Goal: Task Accomplishment & Management: Use online tool/utility

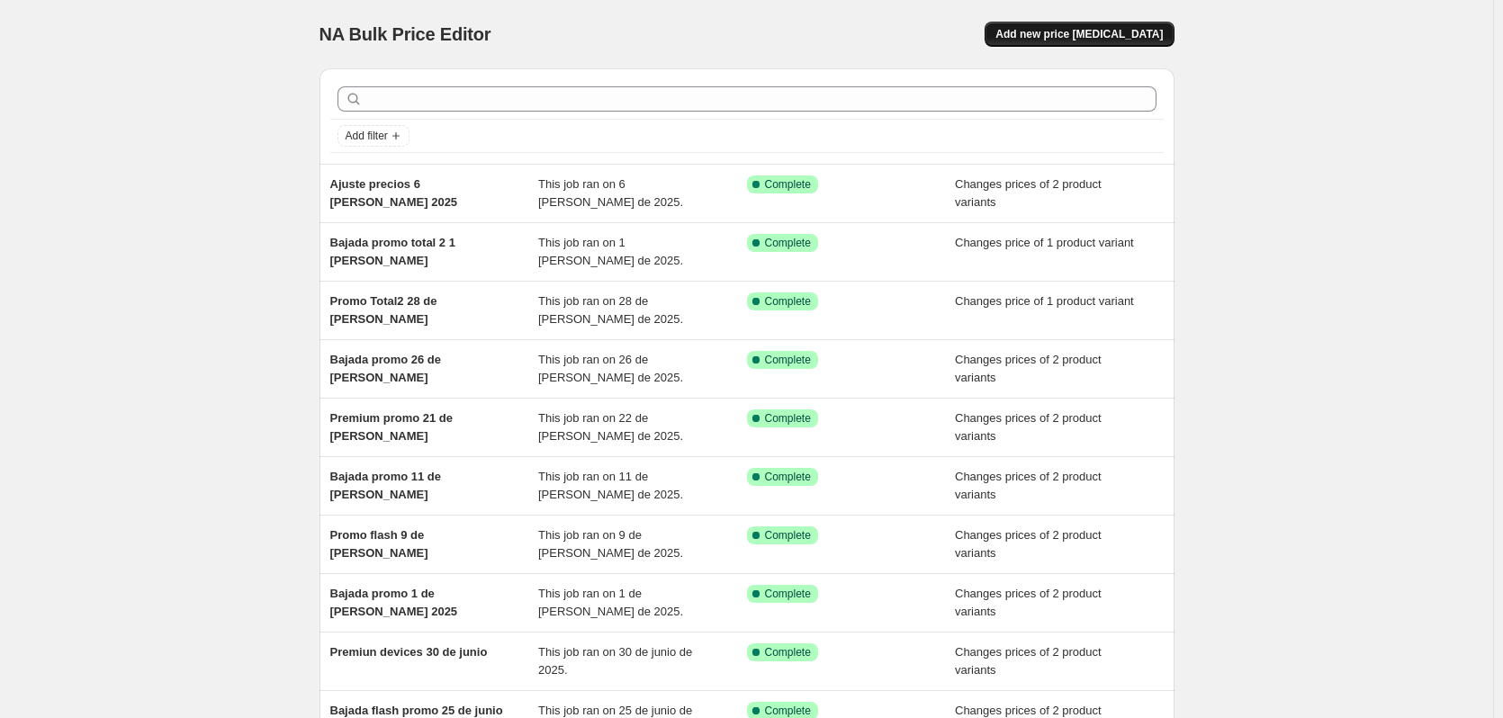
click at [1095, 35] on span "Add new price [MEDICAL_DATA]" at bounding box center [1078, 34] width 167 height 14
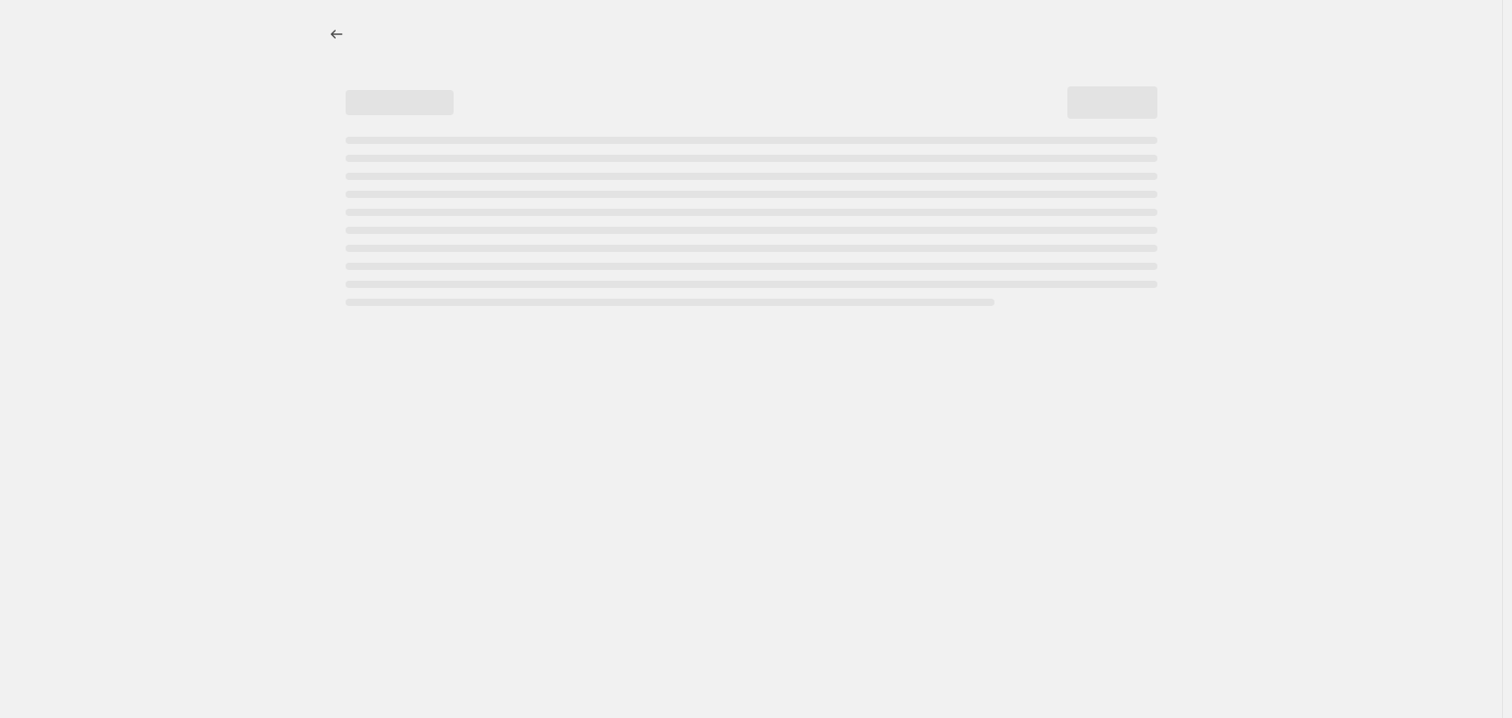
select select "percentage"
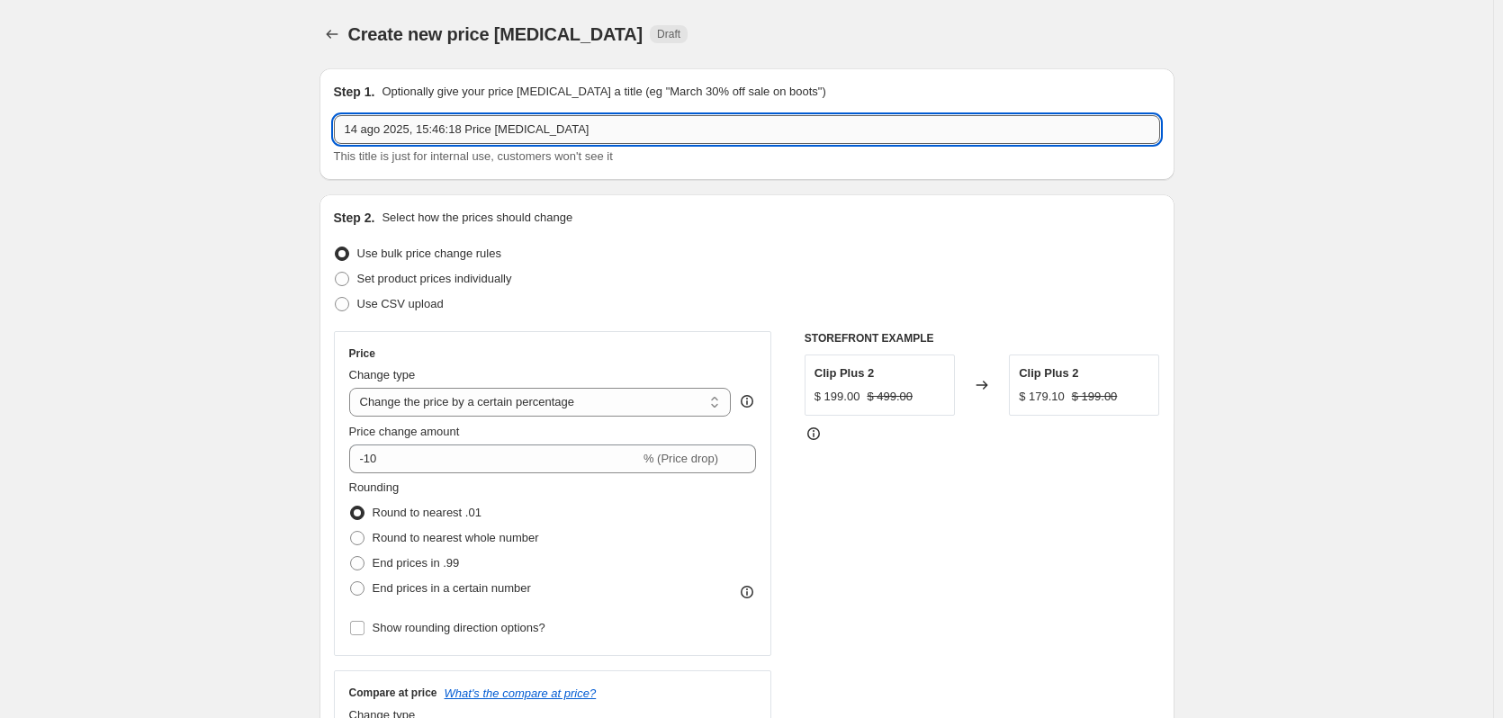
click at [460, 121] on input "14 ago 2025, 15:46:18 Price [MEDICAL_DATA]" at bounding box center [747, 129] width 826 height 29
click at [461, 121] on input "14 ago 2025, 15:46:18 Price [MEDICAL_DATA]" at bounding box center [747, 129] width 826 height 29
click at [462, 121] on input "14 ago 2025, 15:46:18 Price [MEDICAL_DATA]" at bounding box center [747, 129] width 826 height 29
type input "Ajsute"
type input "Ajuste precios 17 [PERSON_NAME]"
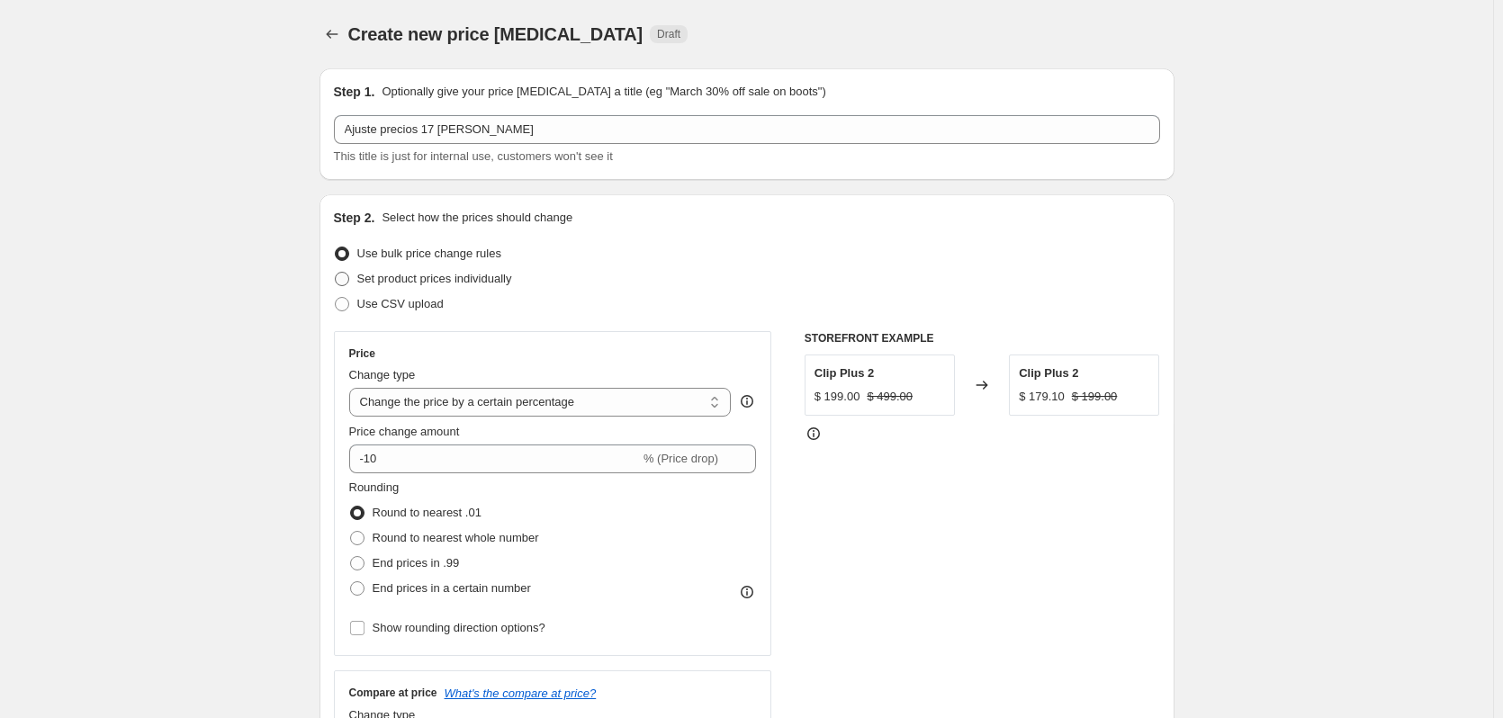
click at [465, 274] on span "Set product prices individually" at bounding box center [434, 278] width 155 height 13
click at [336, 273] on input "Set product prices individually" at bounding box center [335, 272] width 1 height 1
radio input "true"
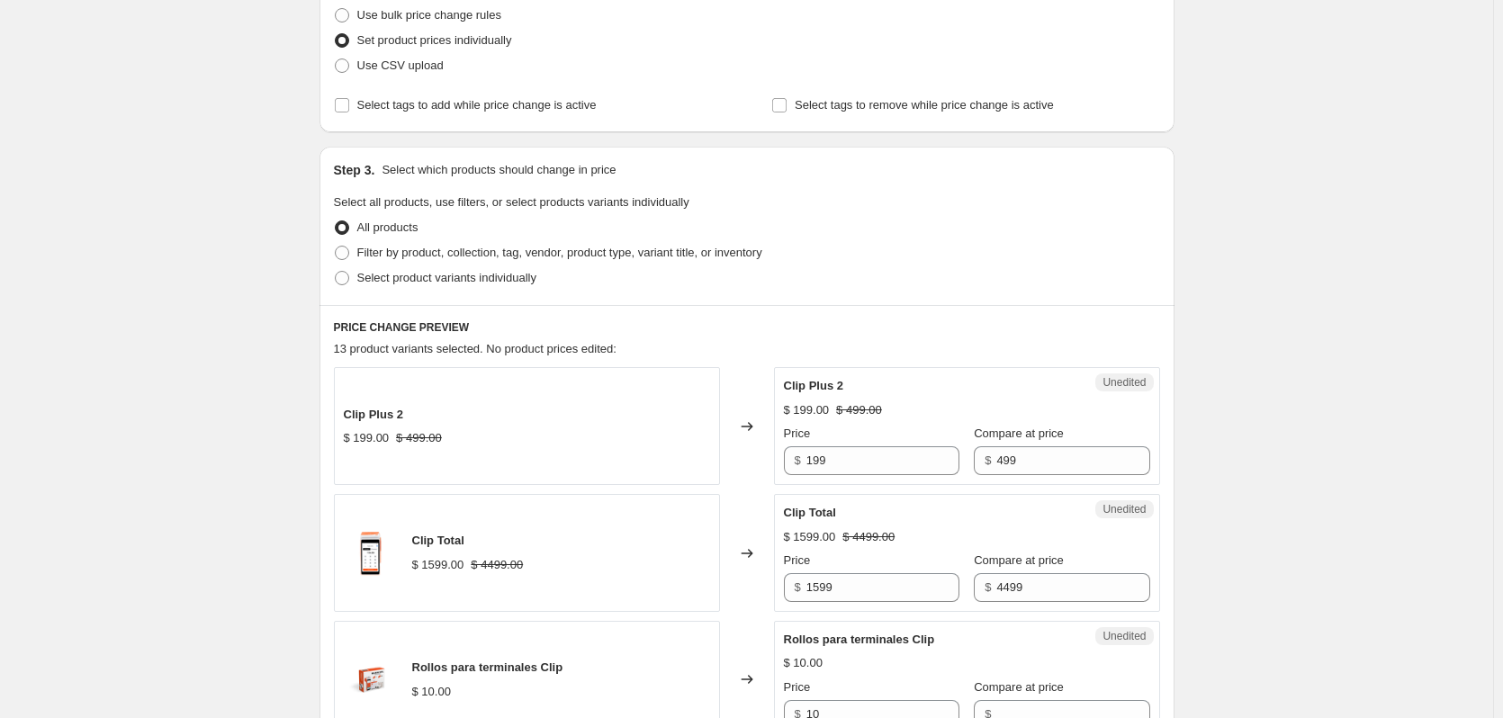
scroll to position [240, 0]
click at [879, 451] on input "199" at bounding box center [882, 459] width 153 height 29
type input "129"
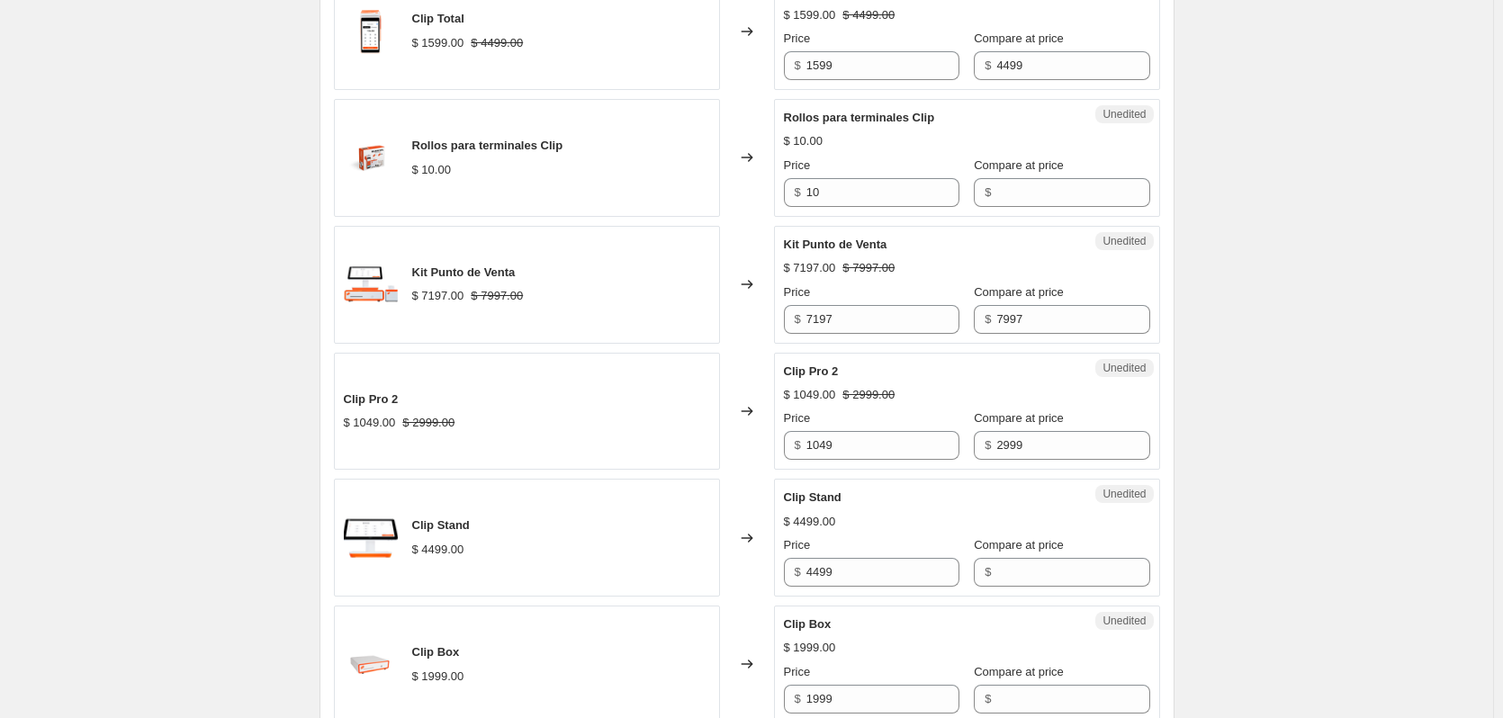
scroll to position [840, 0]
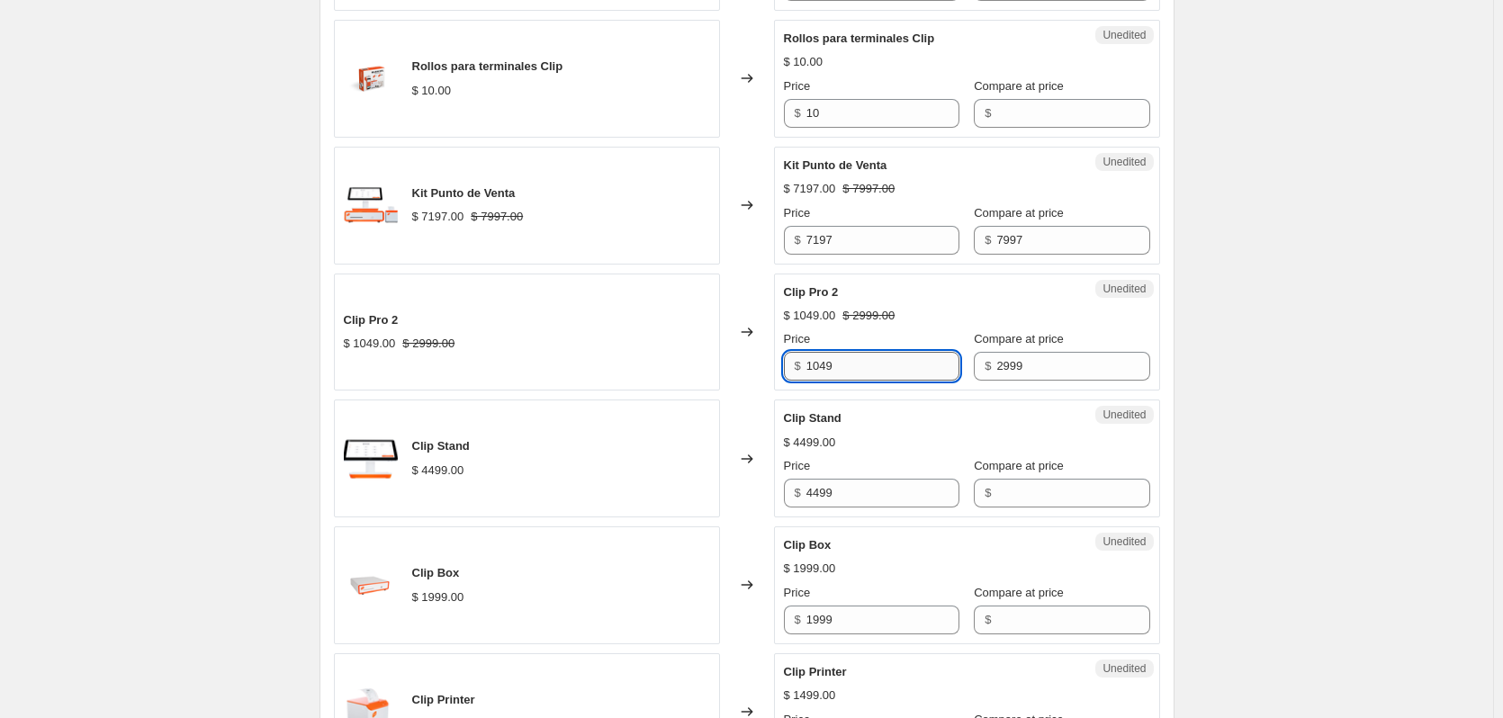
click at [867, 366] on input "1049" at bounding box center [882, 366] width 153 height 29
type input "749"
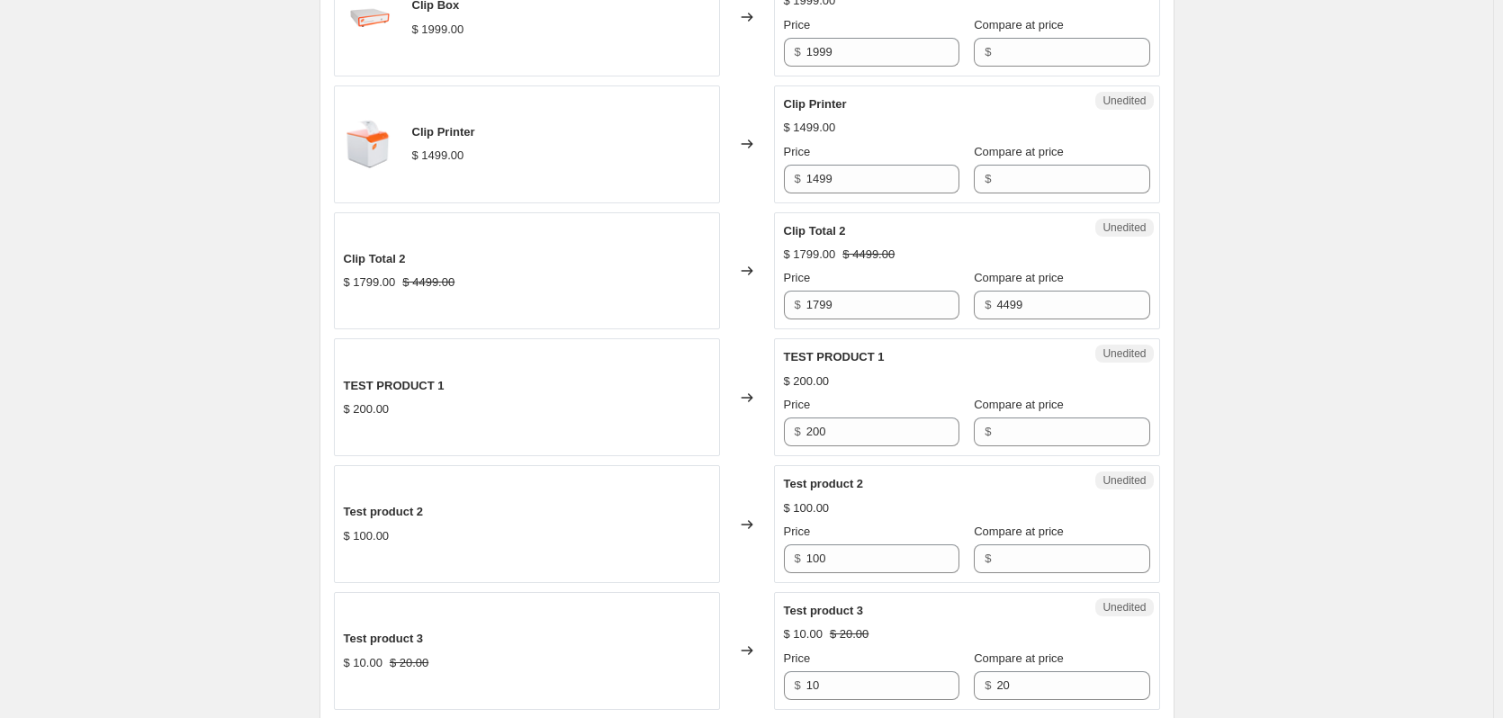
scroll to position [1440, 0]
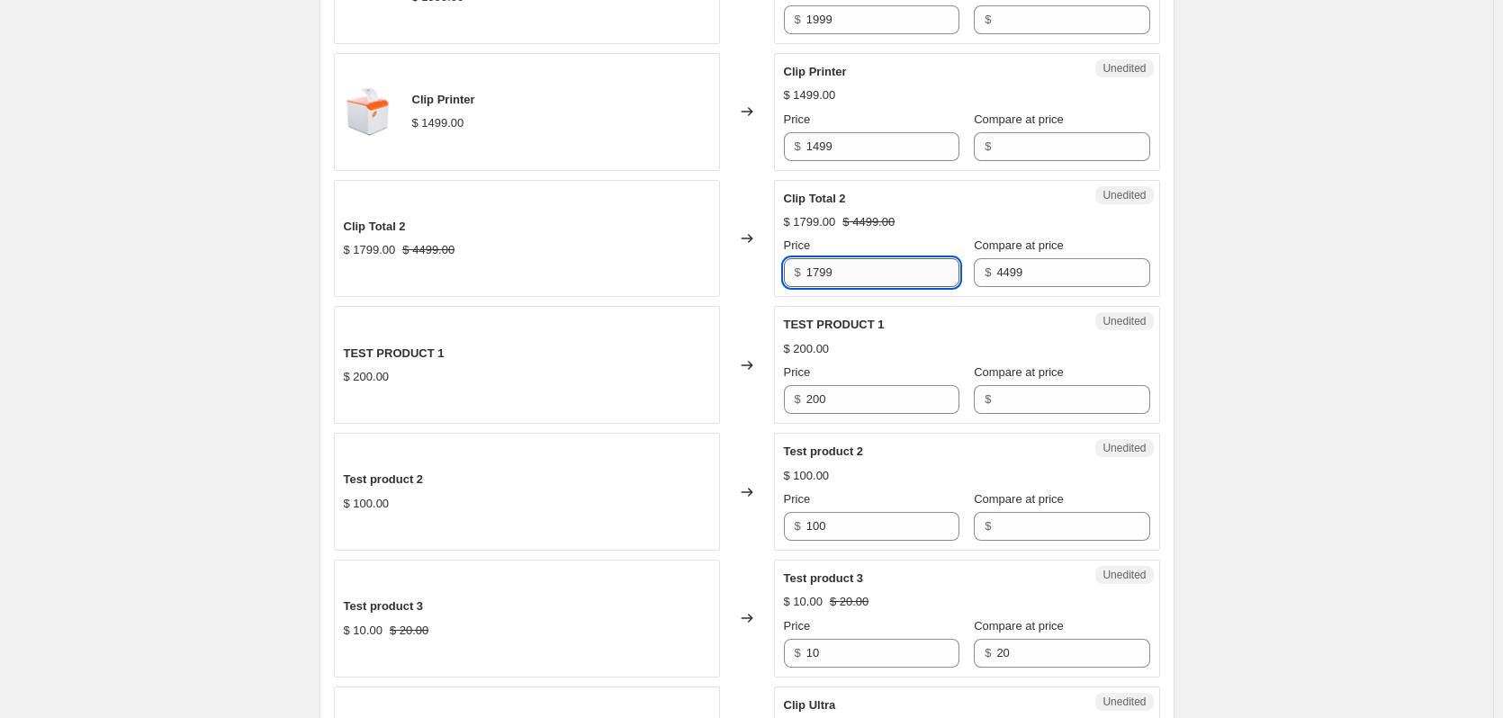
click at [931, 277] on input "1799" at bounding box center [882, 272] width 153 height 29
type input "1499"
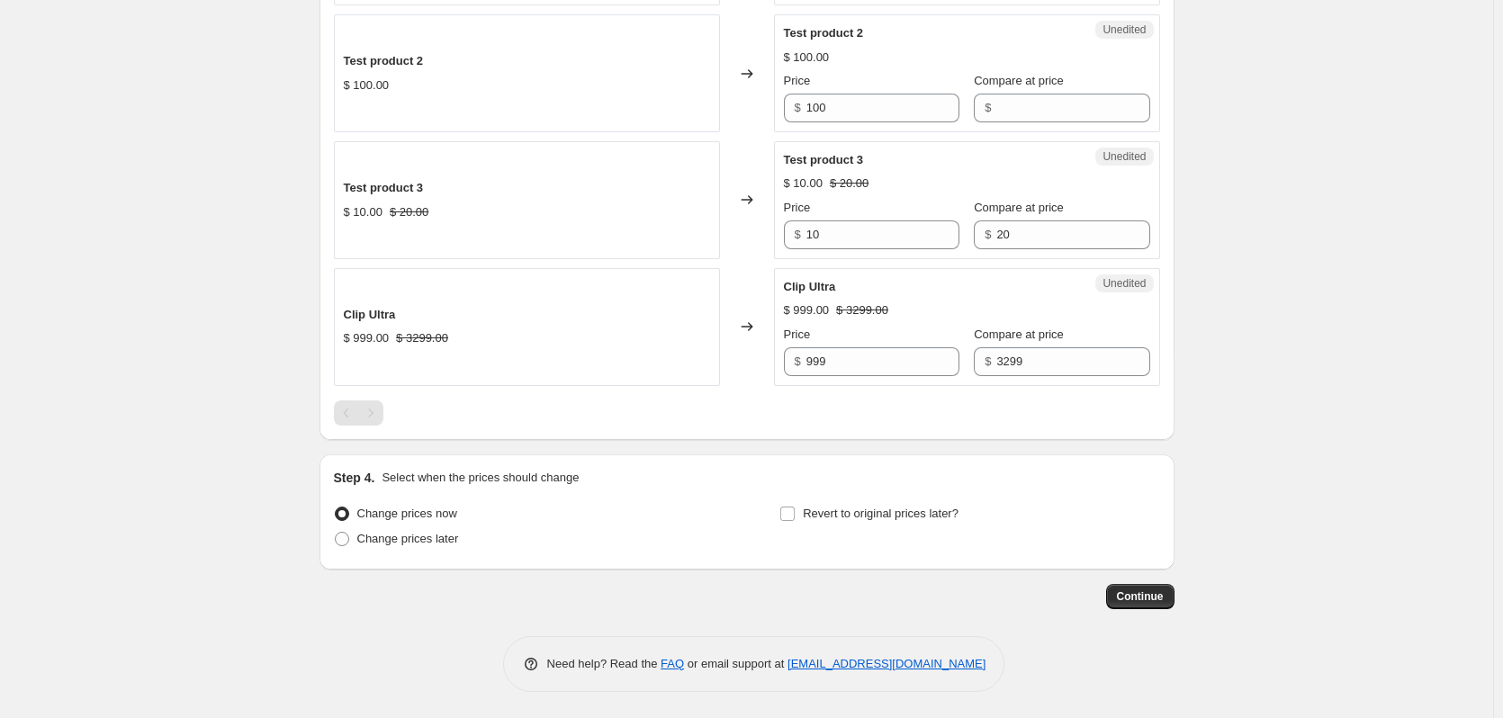
scroll to position [1859, 0]
click at [436, 535] on span "Change prices later" at bounding box center [408, 537] width 102 height 13
click at [336, 532] on input "Change prices later" at bounding box center [335, 531] width 1 height 1
radio input "true"
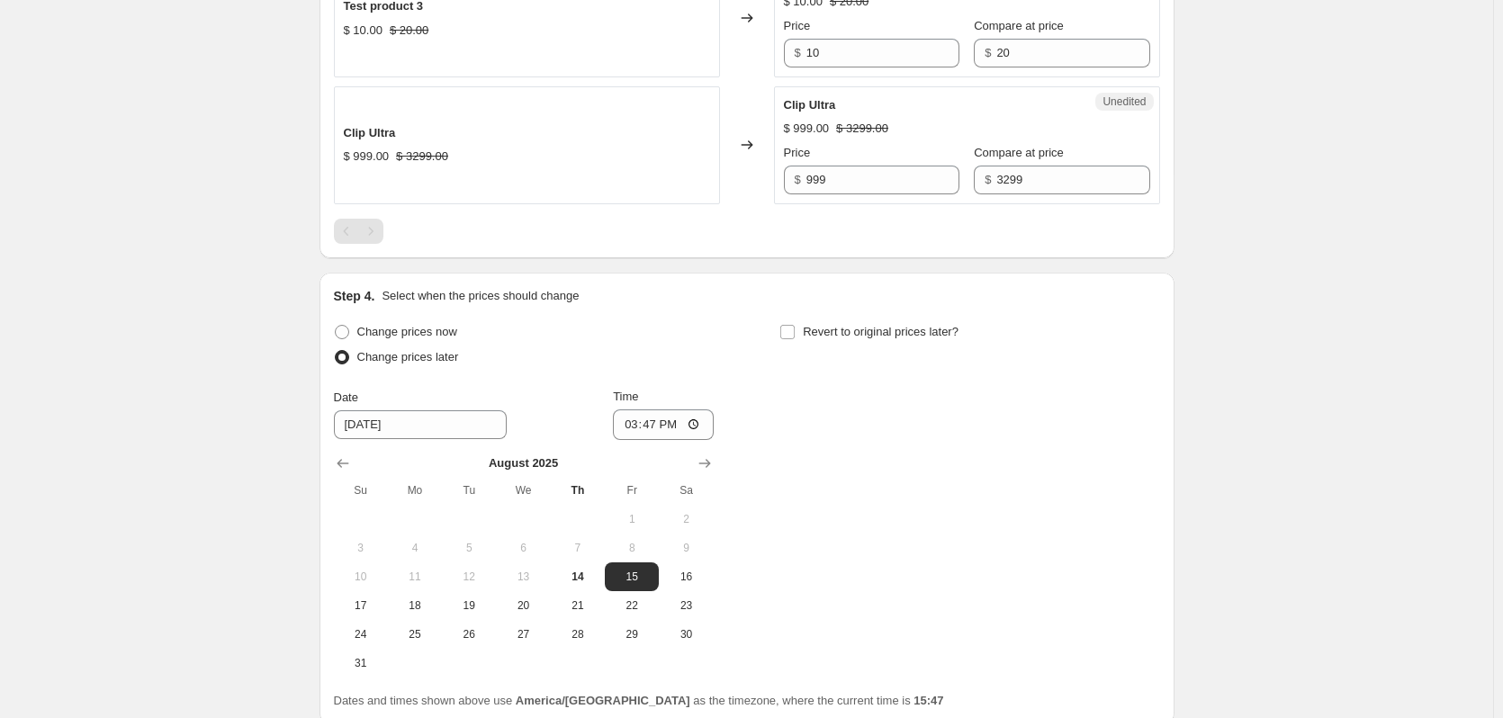
scroll to position [2100, 0]
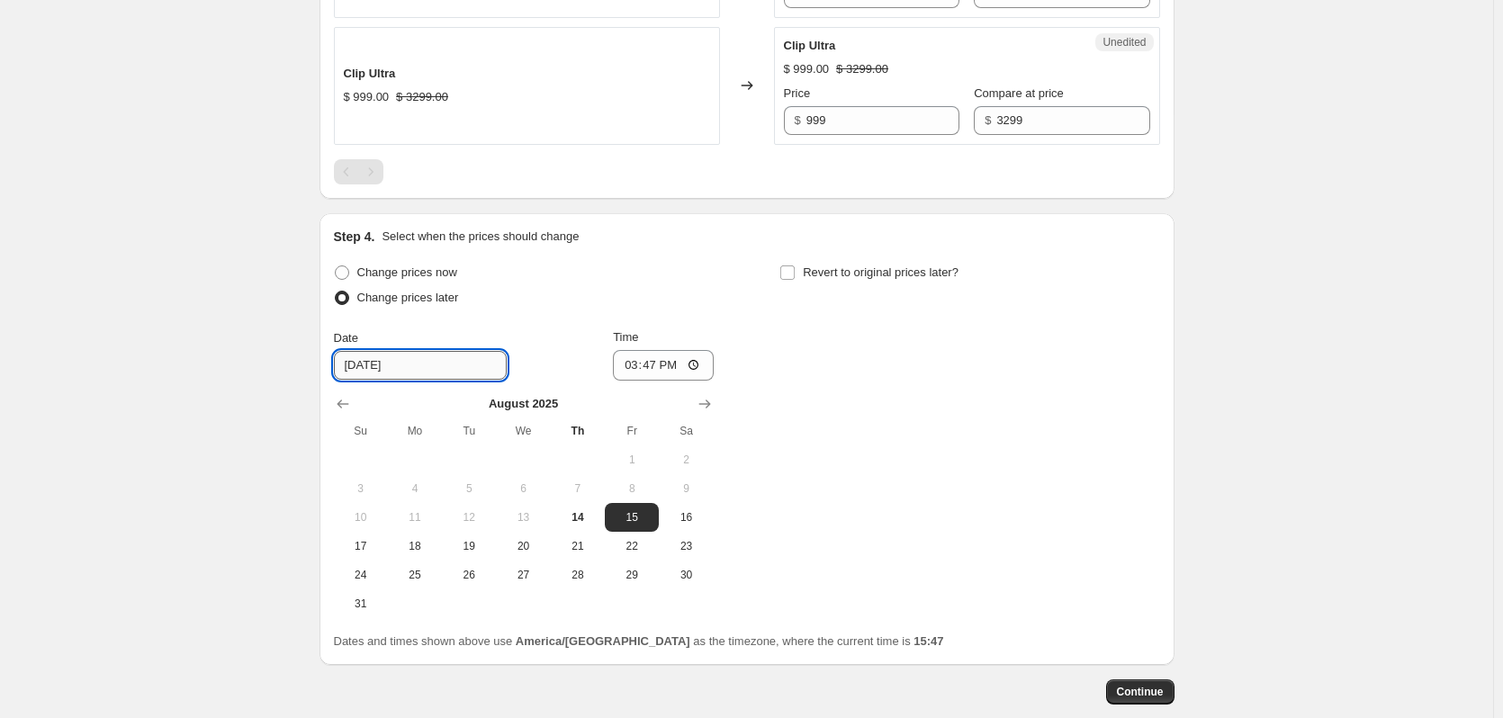
click at [426, 370] on input "[DATE]" at bounding box center [420, 365] width 173 height 29
click at [373, 367] on input "[DATE]" at bounding box center [420, 365] width 173 height 29
click at [358, 549] on span "17" at bounding box center [361, 546] width 40 height 14
type input "[DATE]"
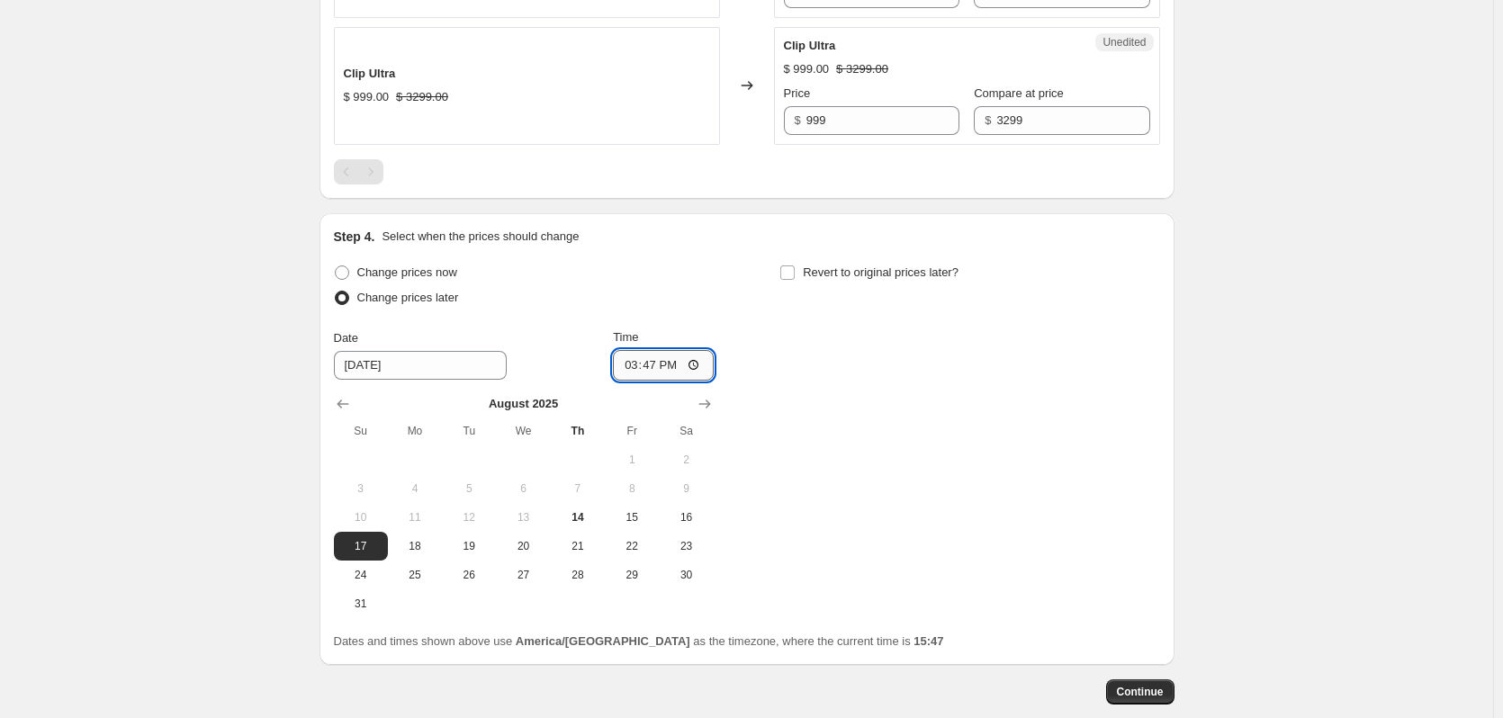
click at [653, 364] on input "15:47" at bounding box center [663, 365] width 101 height 31
type input "02:00"
click at [925, 410] on div "Change prices now Change prices later Date [DATE] Time 02:00 [DATE] Su Mo Tu We…" at bounding box center [747, 439] width 826 height 358
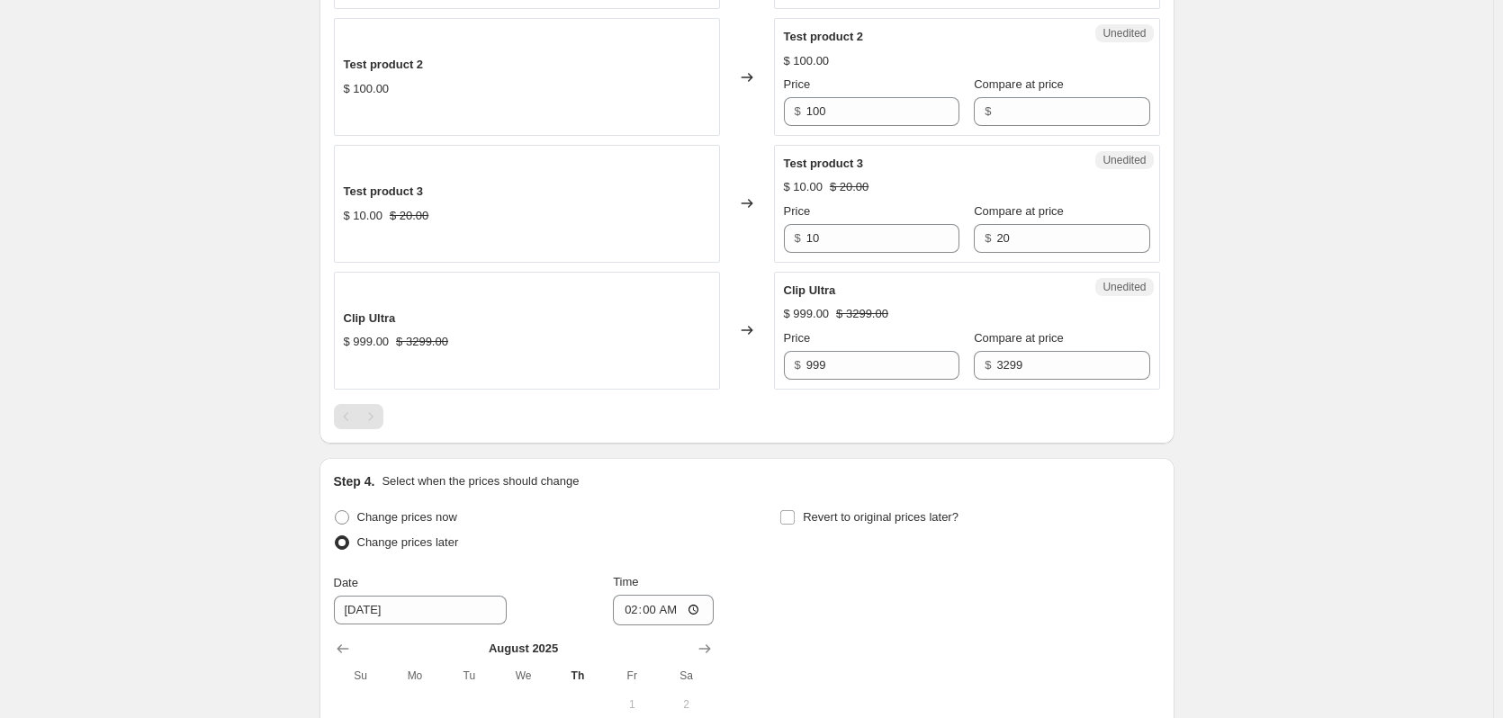
scroll to position [2196, 0]
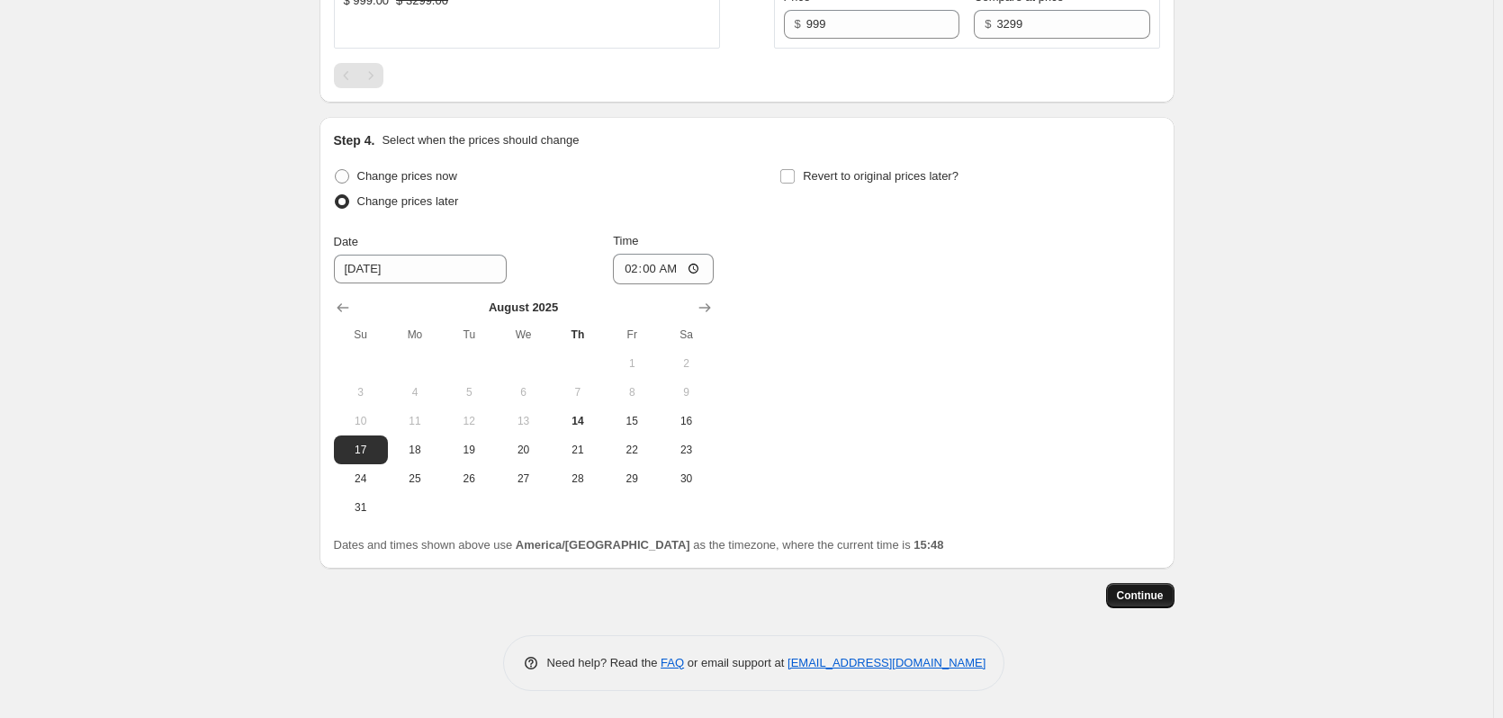
click at [1156, 600] on span "Continue" at bounding box center [1140, 596] width 47 height 14
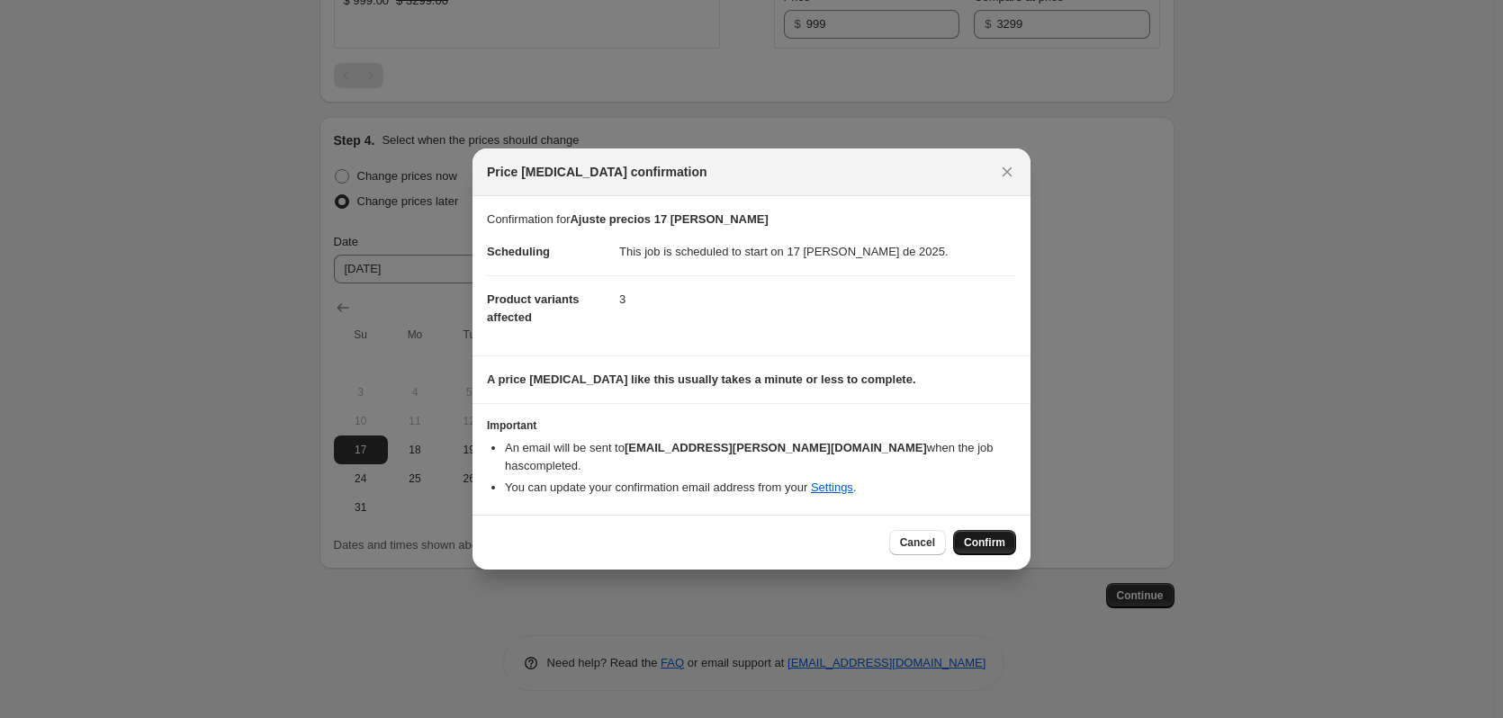
click at [994, 542] on button "Confirm" at bounding box center [984, 542] width 63 height 25
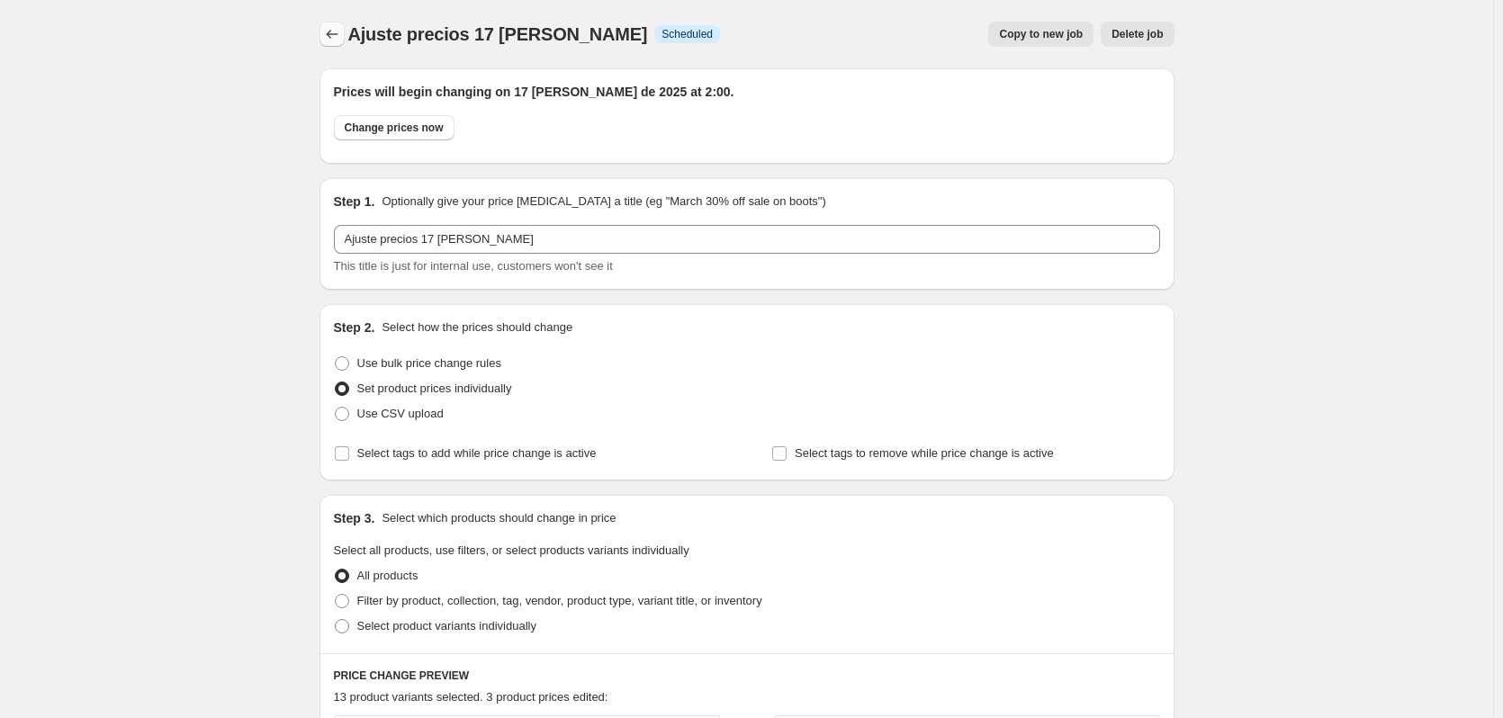
click at [328, 37] on icon "Price change jobs" at bounding box center [332, 34] width 18 height 18
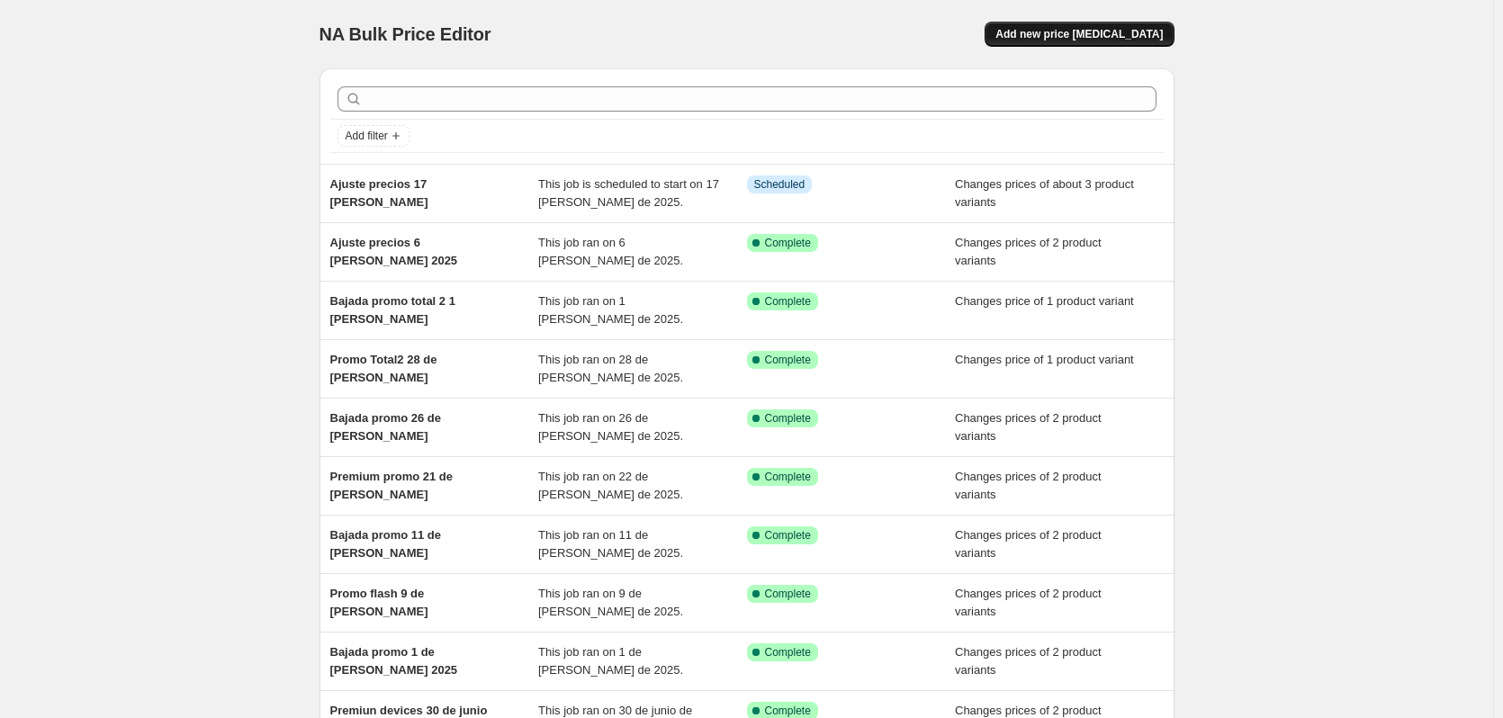
click at [1110, 35] on span "Add new price [MEDICAL_DATA]" at bounding box center [1078, 34] width 167 height 14
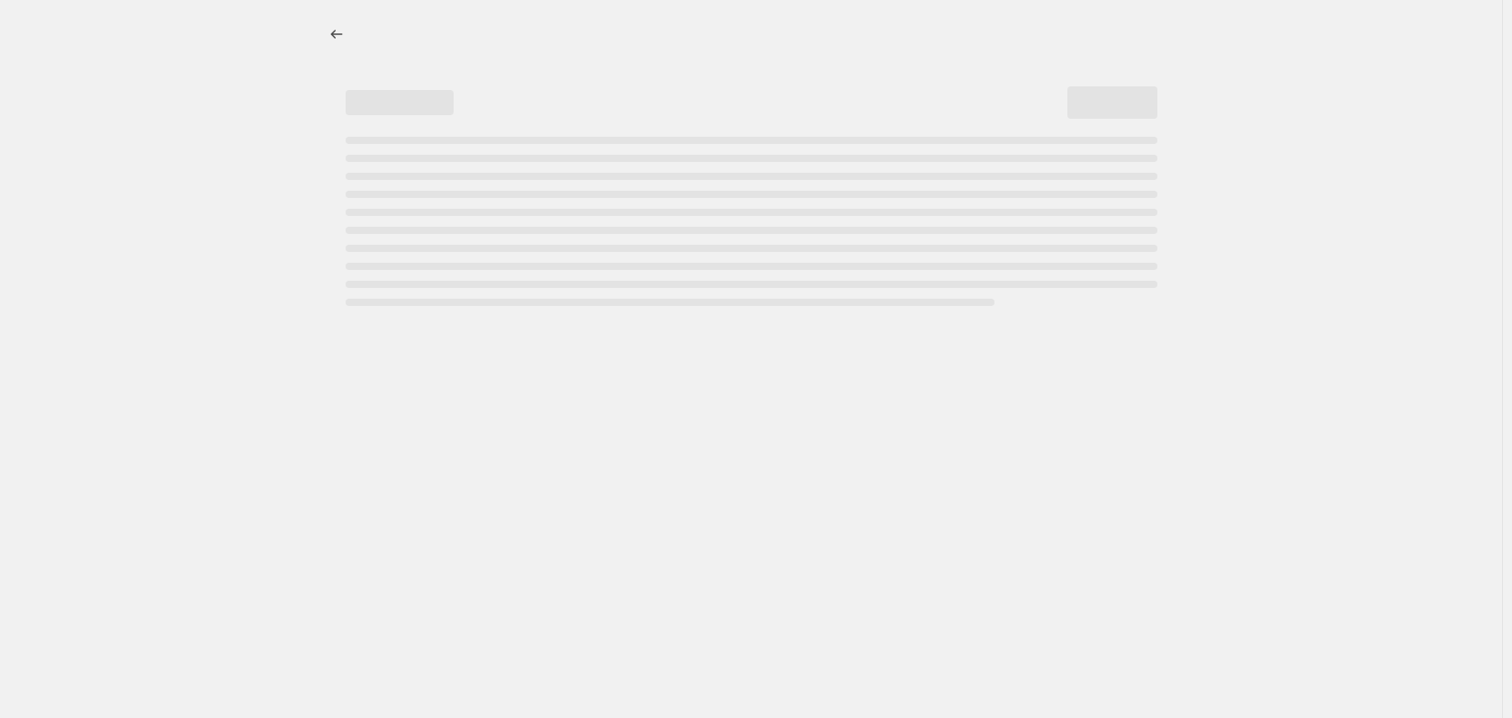
select select "percentage"
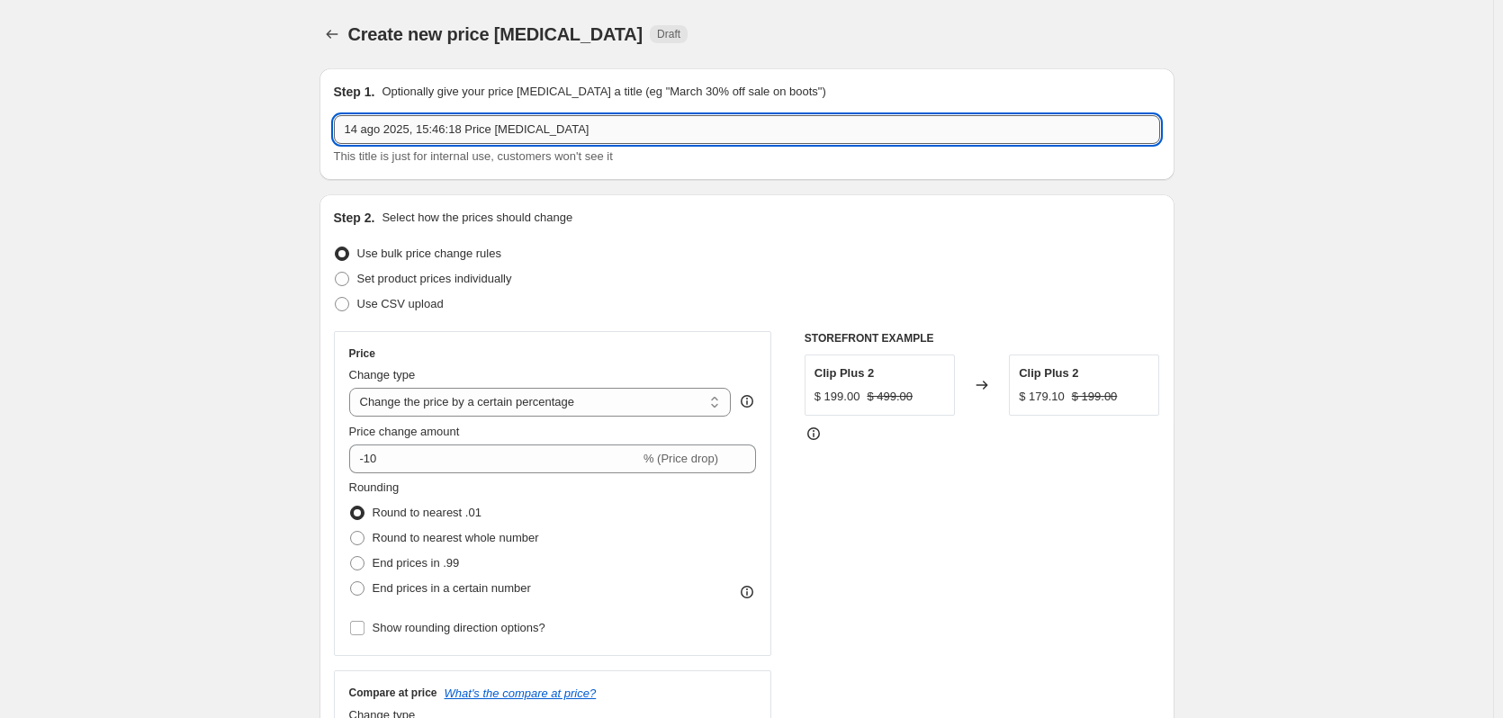
click at [503, 130] on input "14 ago 2025, 15:46:18 Price [MEDICAL_DATA]" at bounding box center [747, 129] width 826 height 29
click at [635, 140] on input "14 ago 2025, 15:46:18 Price [MEDICAL_DATA]" at bounding box center [747, 129] width 826 height 29
click at [636, 139] on input "14 ago 2025, 15:46:18 Price [MEDICAL_DATA]" at bounding box center [747, 129] width 826 height 29
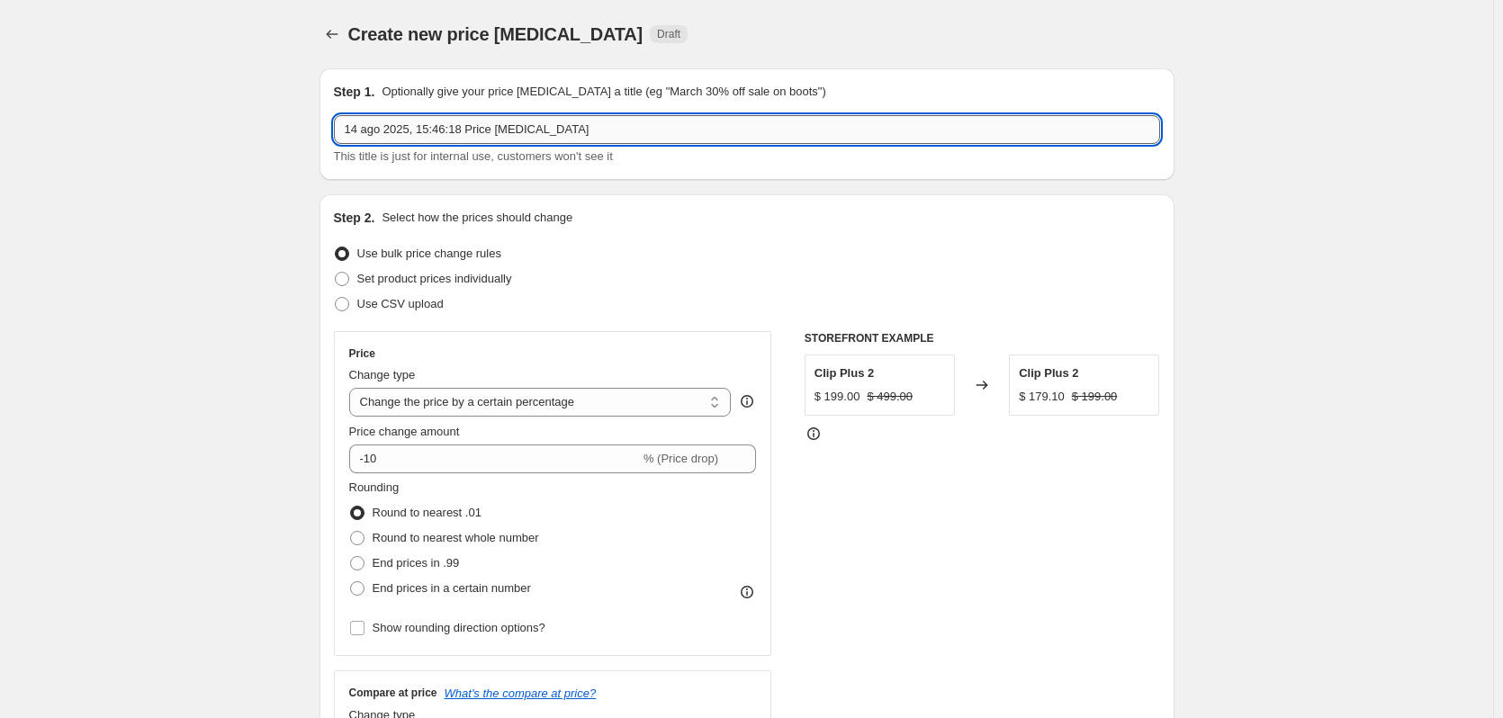
click at [636, 139] on input "14 ago 2025, 15:46:18 Price [MEDICAL_DATA]" at bounding box center [747, 129] width 826 height 29
type input "Ajuste de precios 18 [PERSON_NAME]"
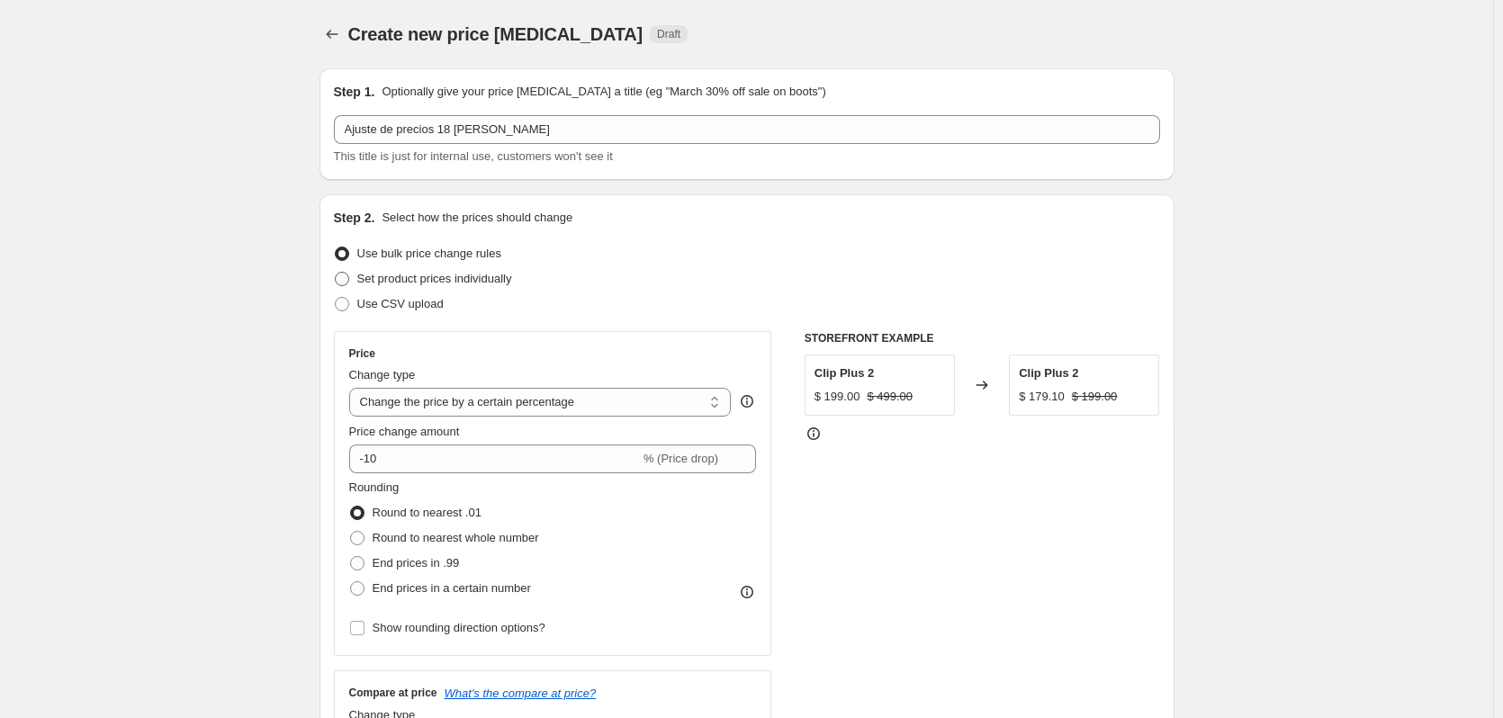
click at [461, 278] on span "Set product prices individually" at bounding box center [434, 278] width 155 height 13
click at [336, 273] on input "Set product prices individually" at bounding box center [335, 272] width 1 height 1
radio input "true"
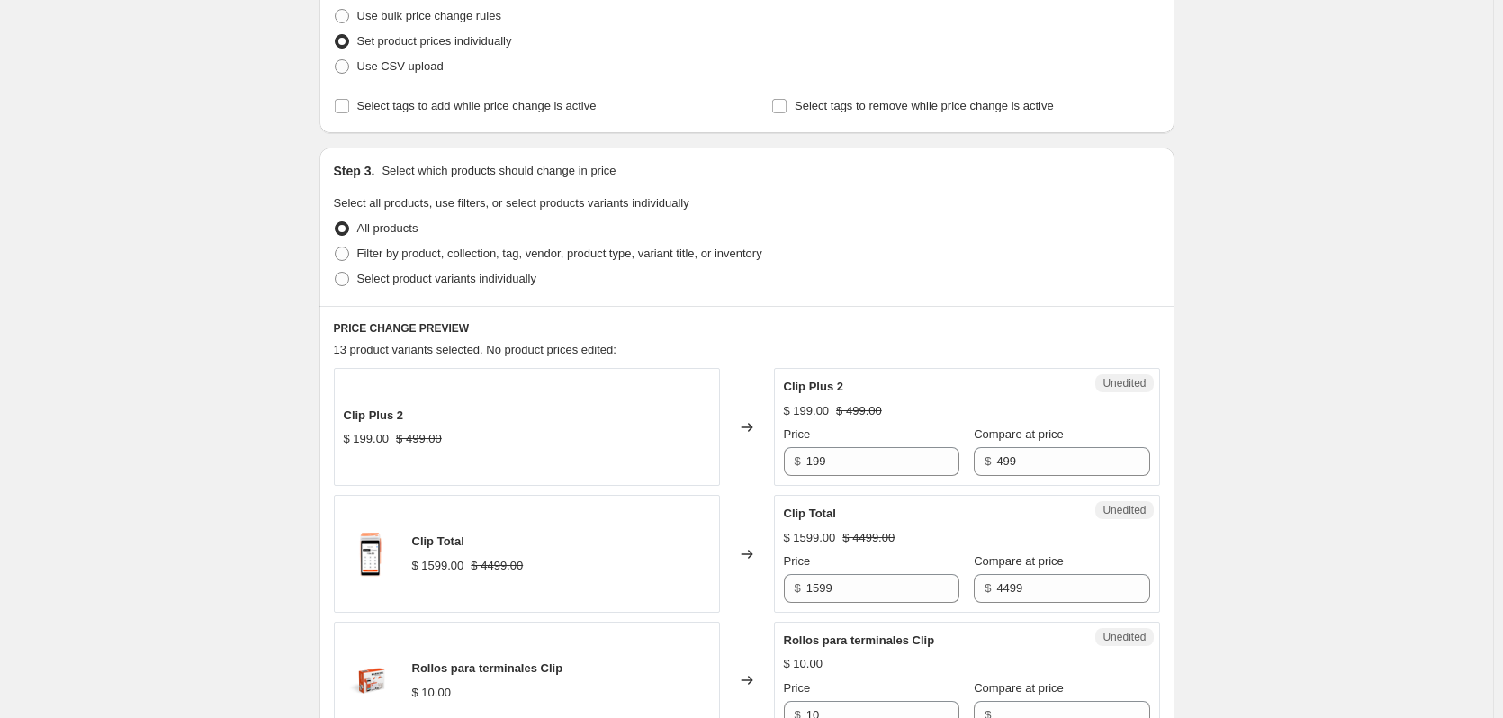
scroll to position [240, 0]
click at [874, 460] on input "199" at bounding box center [882, 459] width 153 height 29
type input "199"
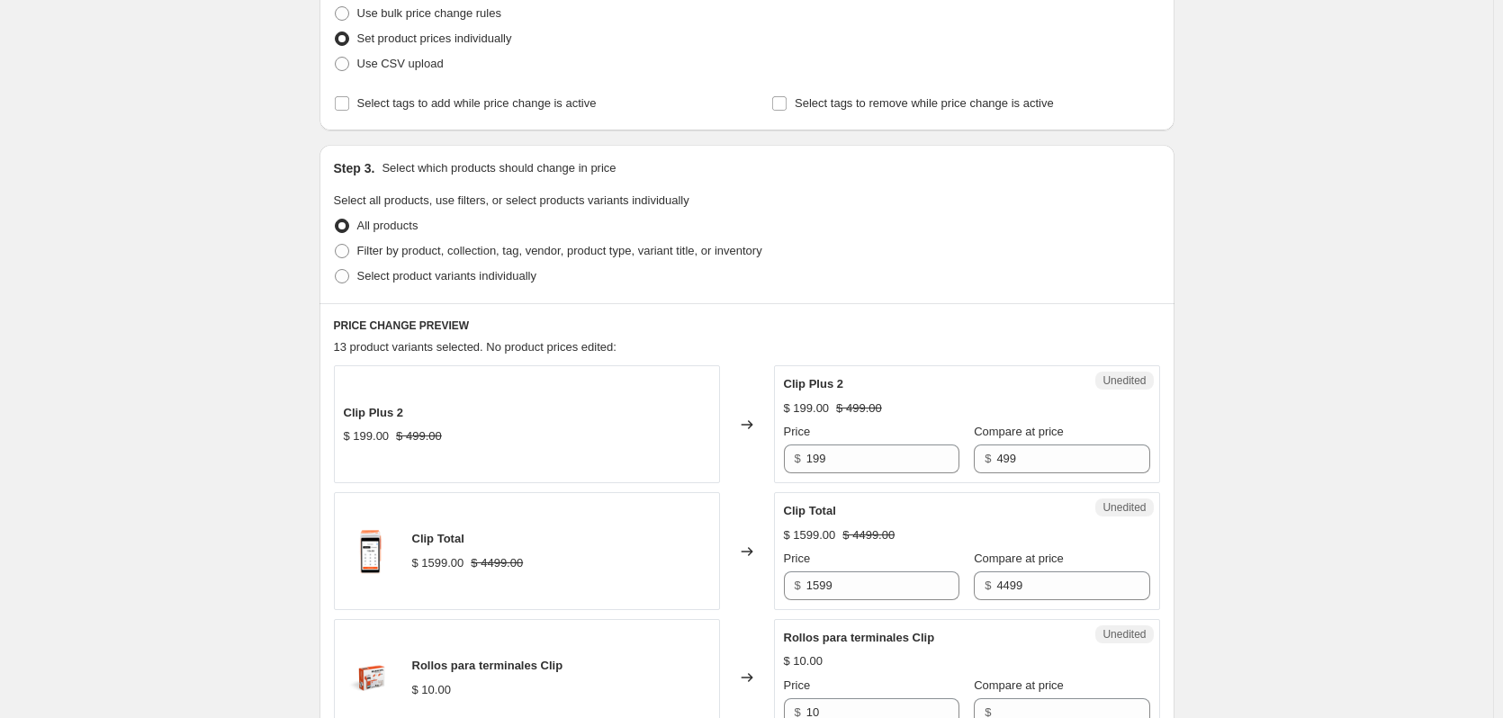
scroll to position [800, 0]
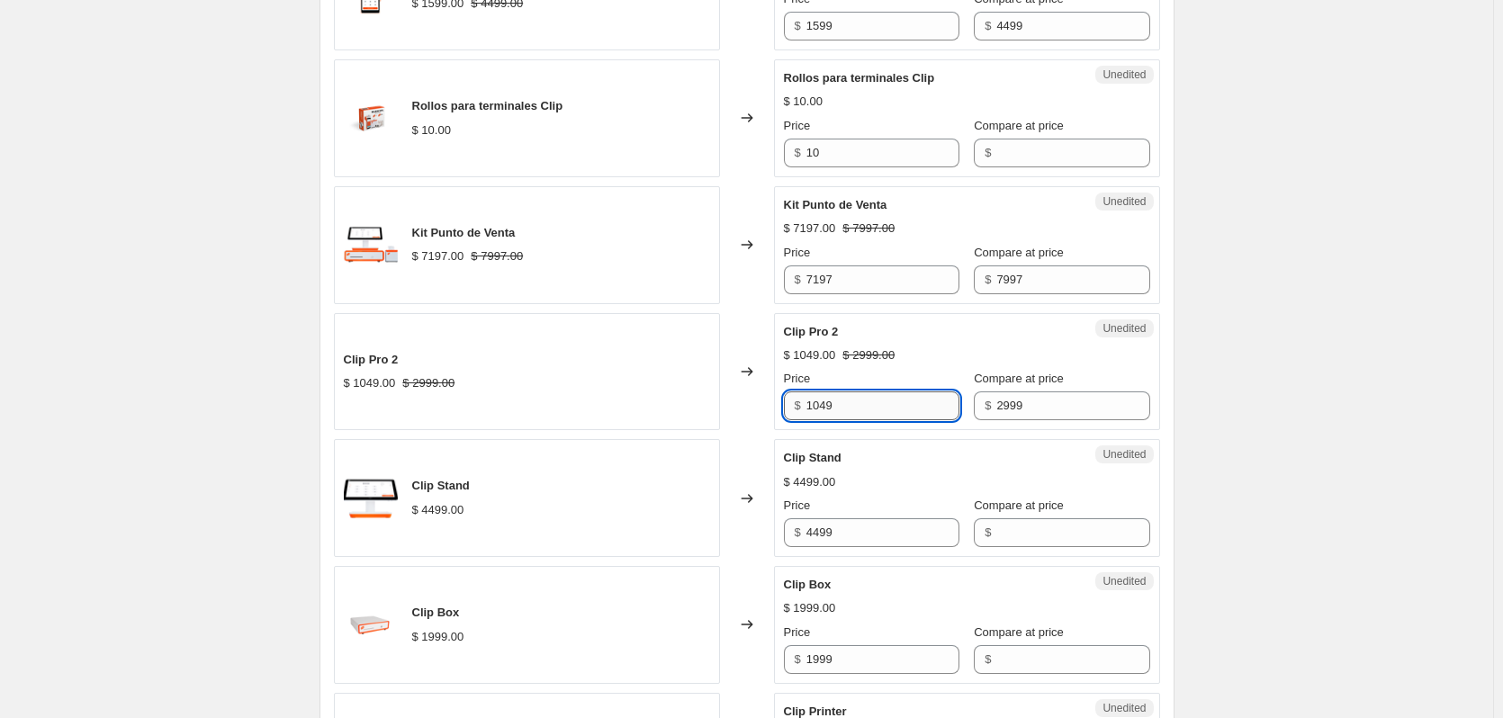
click at [915, 412] on input "1049" at bounding box center [882, 405] width 153 height 29
type input "499"
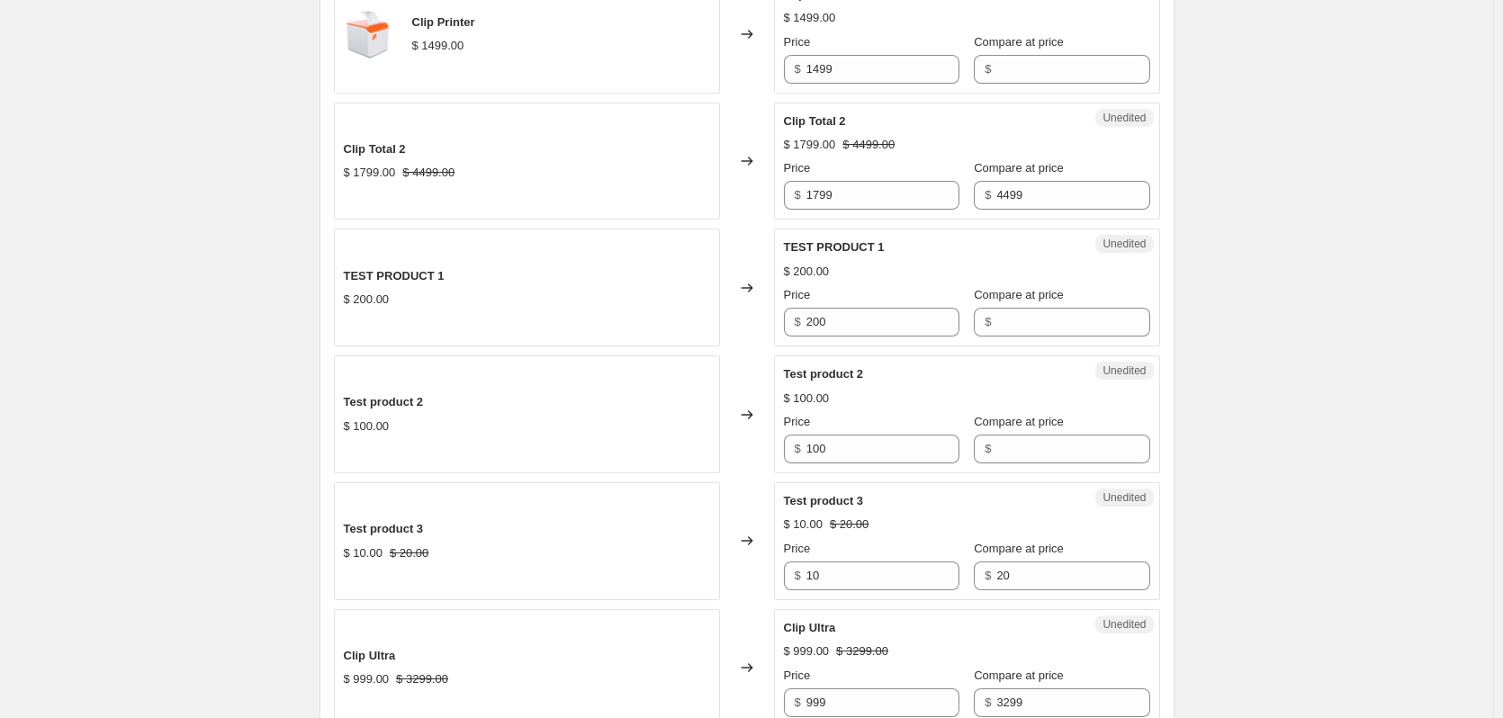
scroll to position [1520, 0]
click at [916, 195] on input "1799" at bounding box center [882, 192] width 153 height 29
type input "1199"
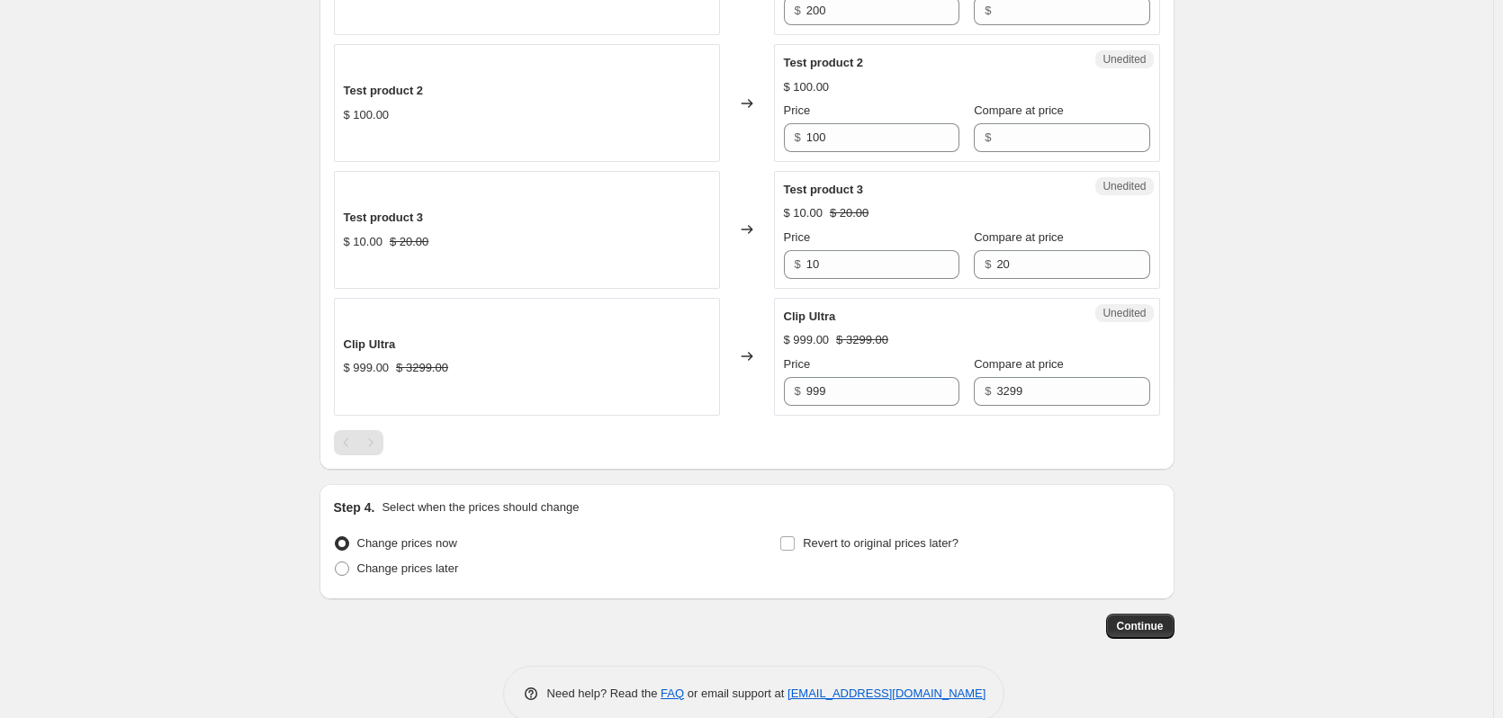
scroll to position [1859, 0]
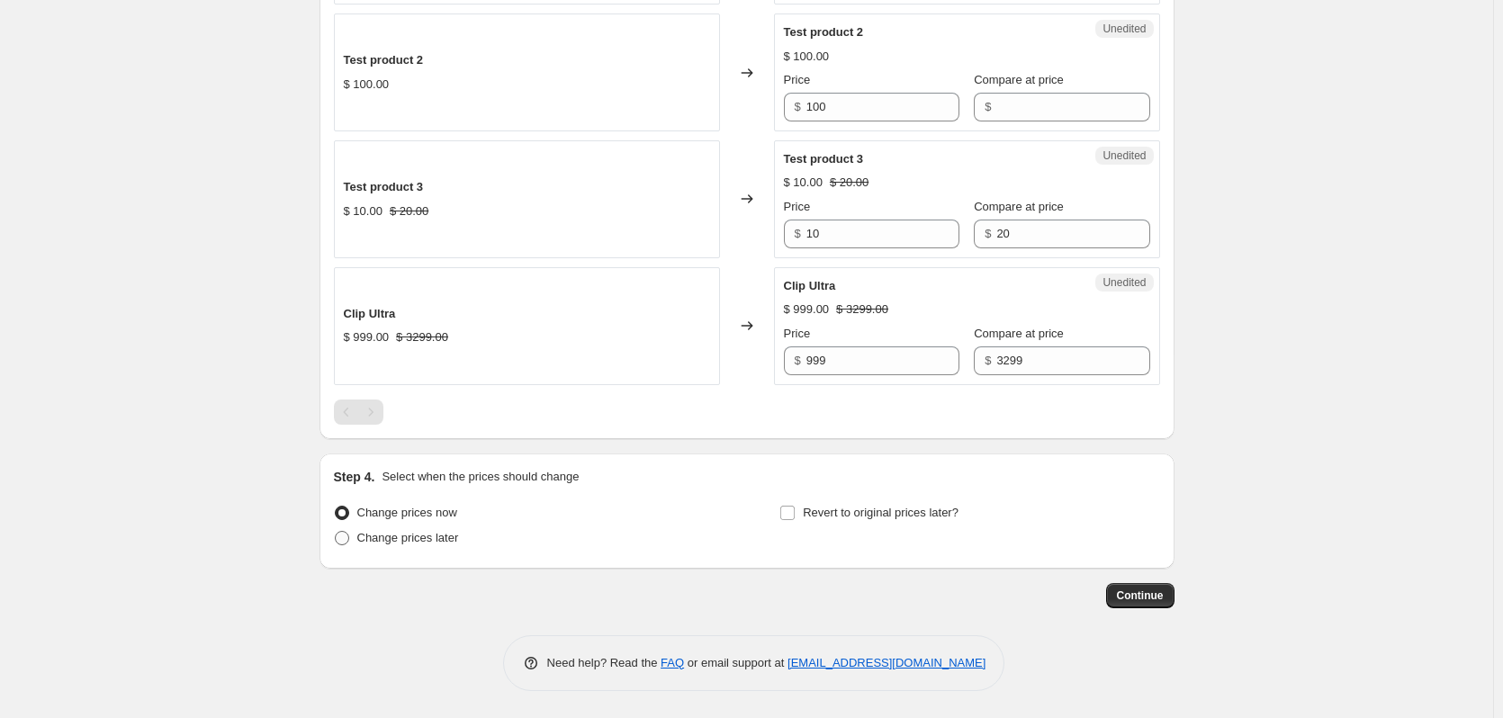
click at [431, 535] on span "Change prices later" at bounding box center [408, 537] width 102 height 13
click at [336, 532] on input "Change prices later" at bounding box center [335, 531] width 1 height 1
radio input "true"
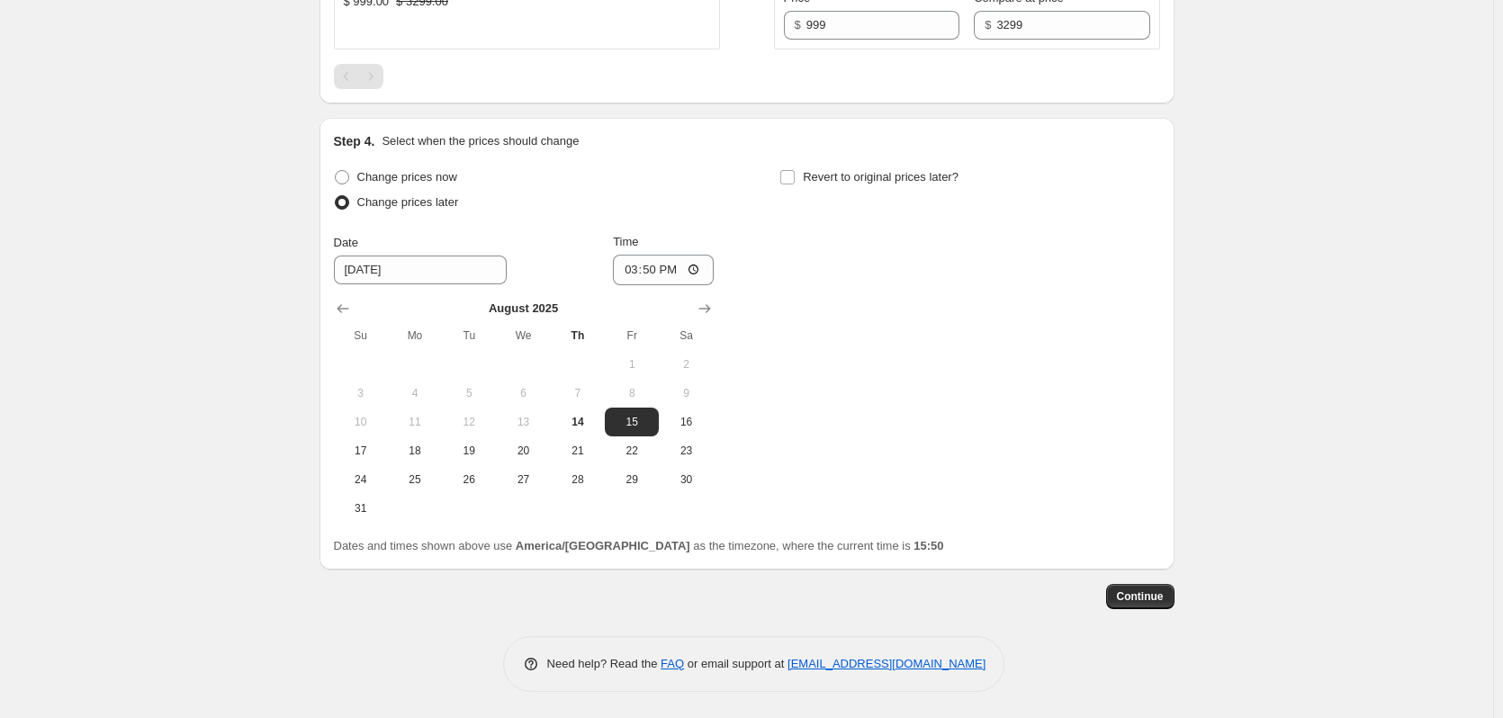
scroll to position [2196, 0]
click at [422, 457] on button "18" at bounding box center [415, 450] width 54 height 29
type input "[DATE]"
click at [652, 271] on input "15:50" at bounding box center [663, 269] width 101 height 31
type input "07:00"
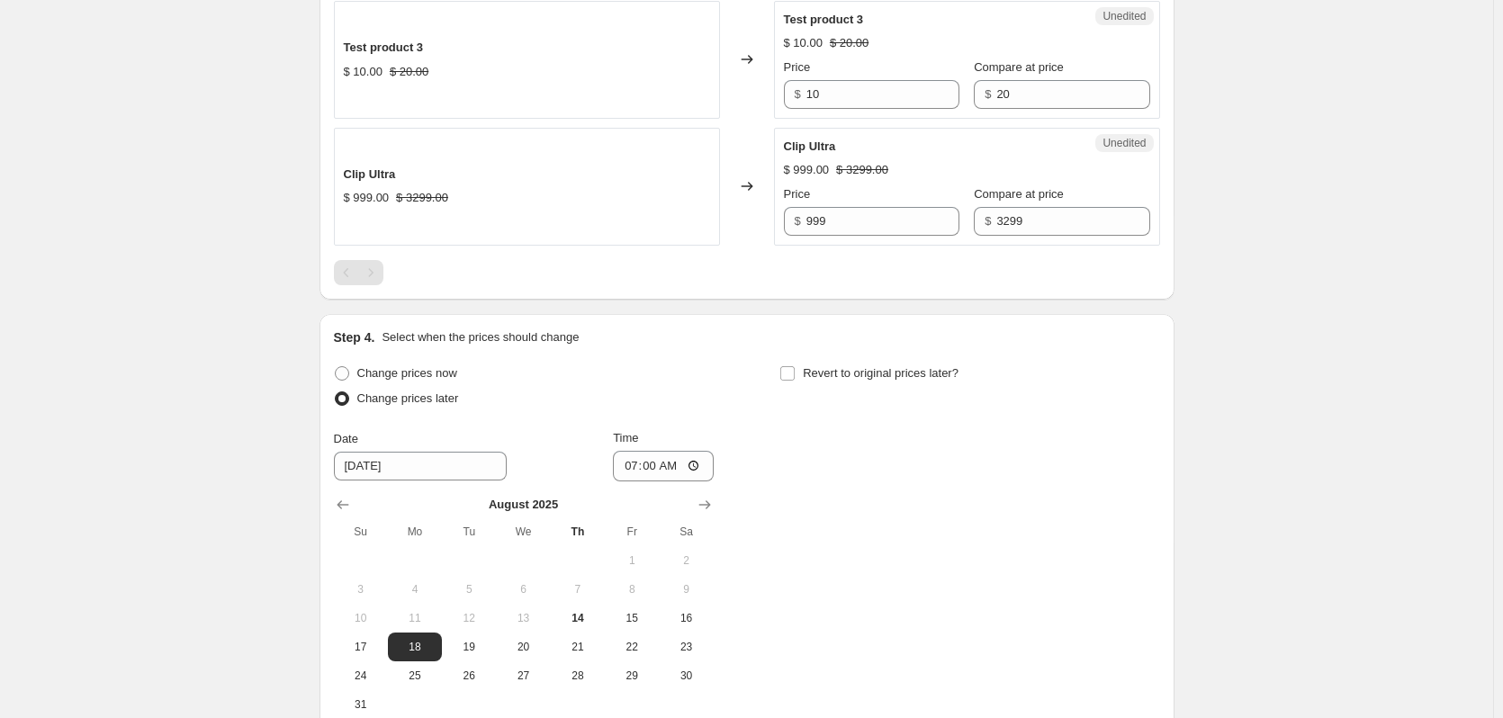
scroll to position [2143, 0]
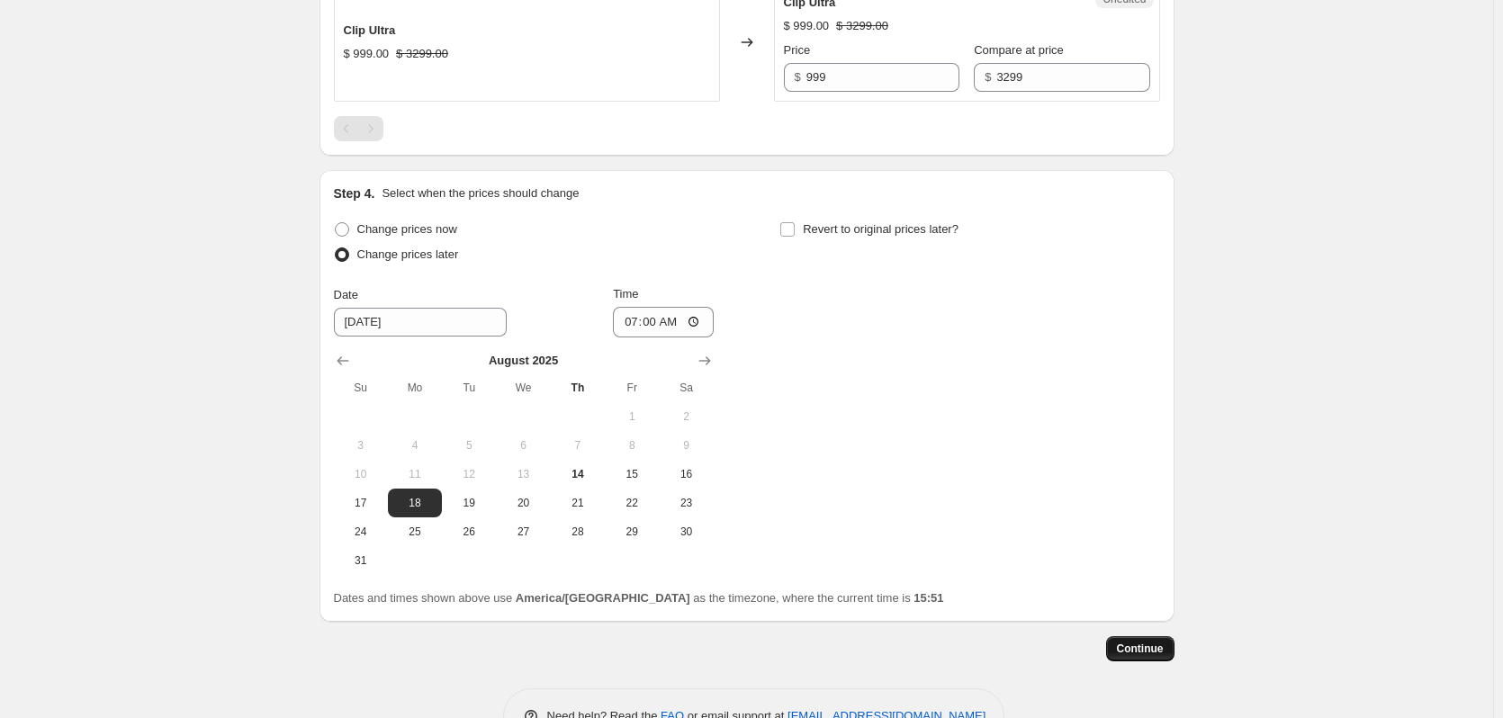
click at [1160, 644] on span "Continue" at bounding box center [1140, 649] width 47 height 14
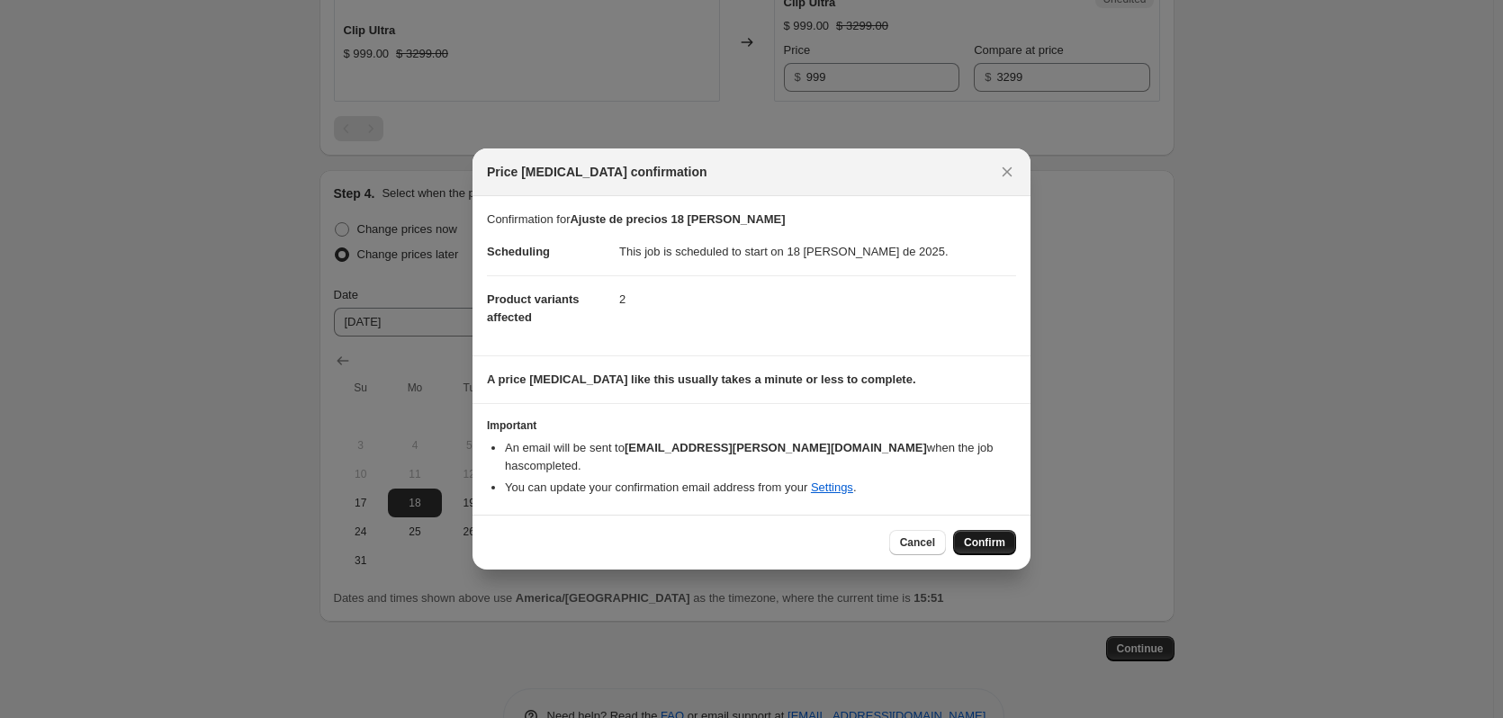
click at [970, 535] on span "Confirm" at bounding box center [984, 542] width 41 height 14
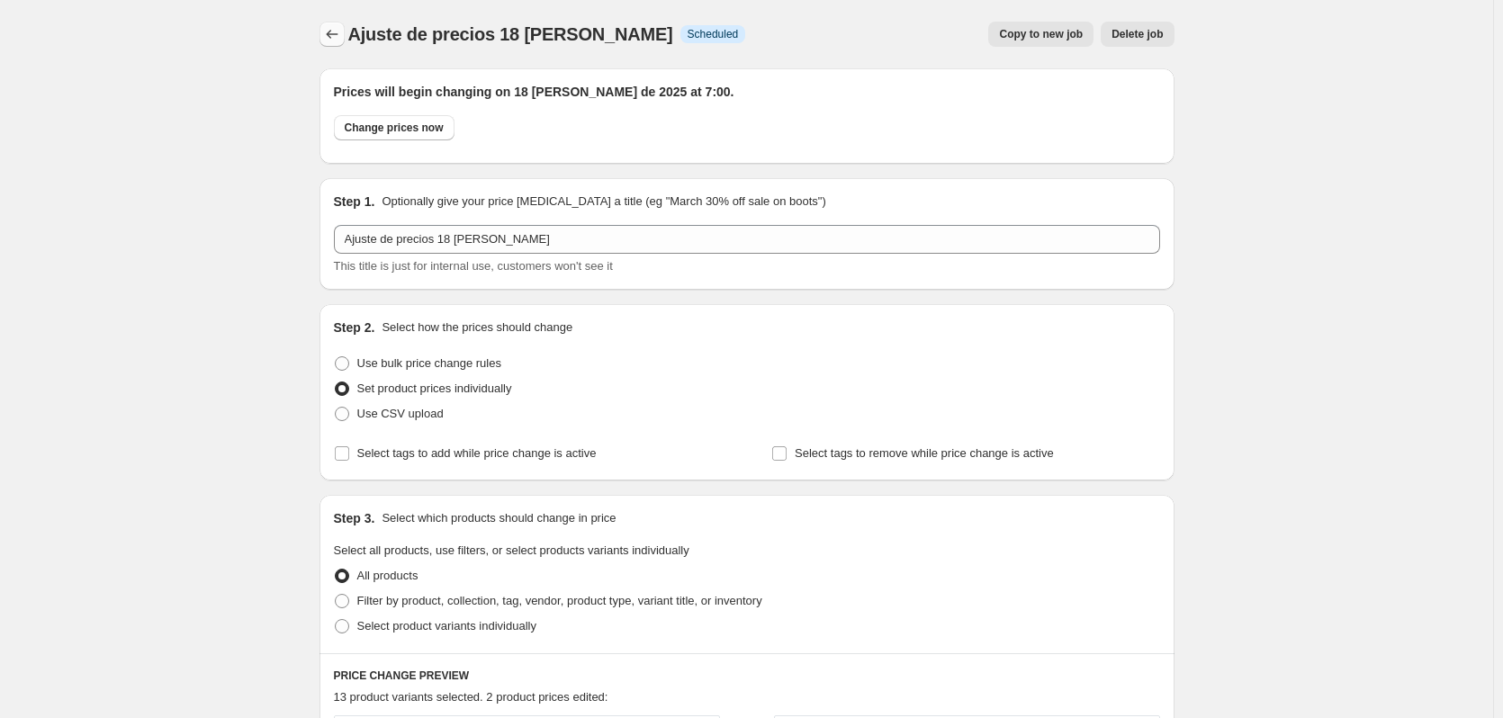
click at [325, 38] on button "Price change jobs" at bounding box center [331, 34] width 25 height 25
